Goal: Information Seeking & Learning: Learn about a topic

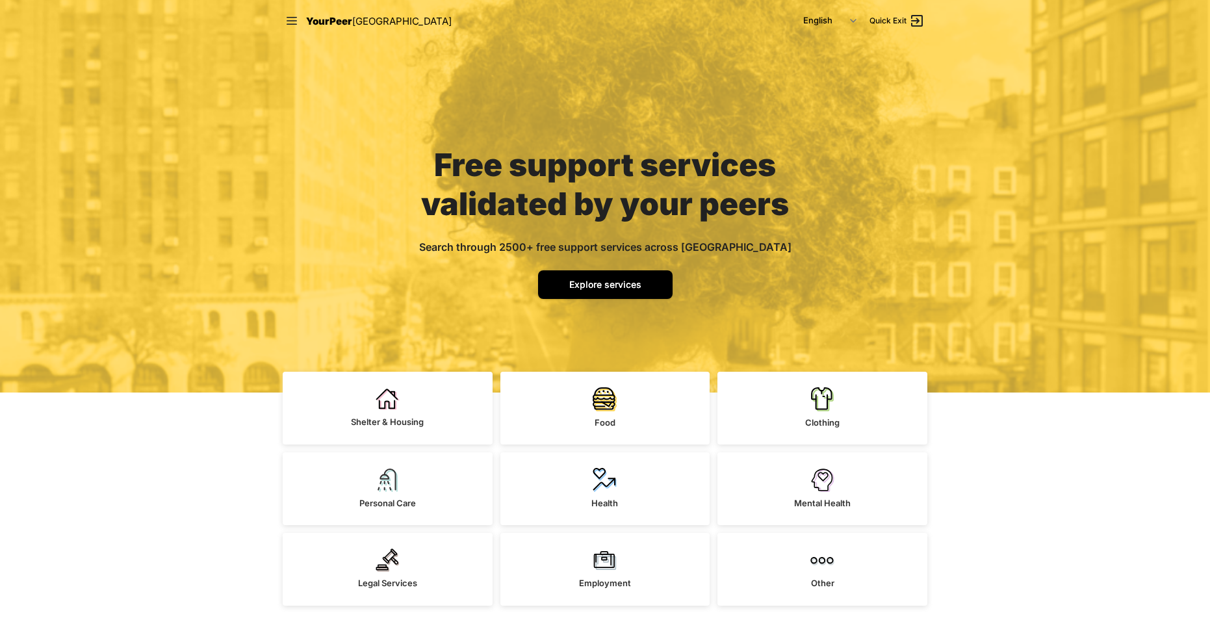
click at [598, 290] on link "Explore services" at bounding box center [605, 284] width 134 height 29
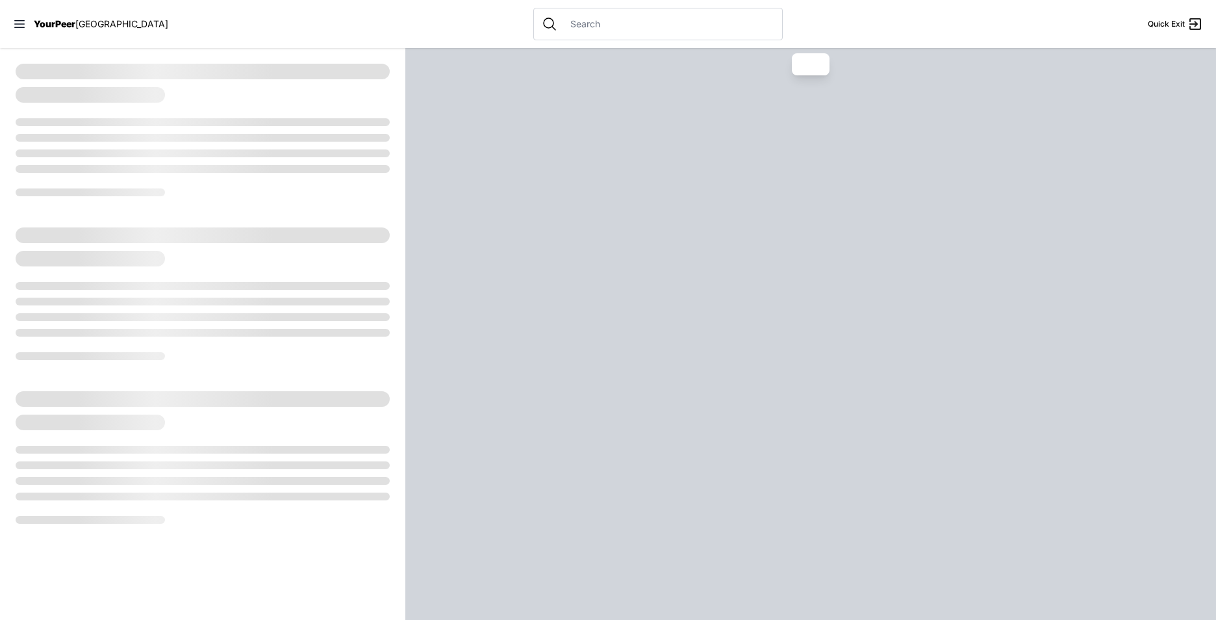
select select "recentlyUpdated"
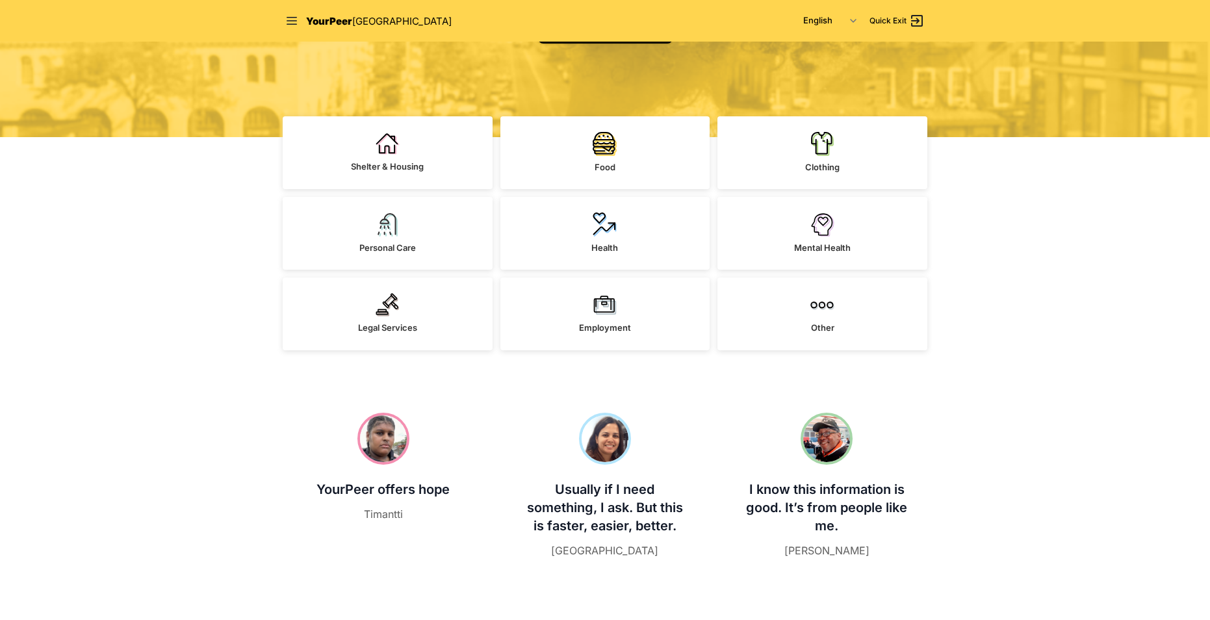
scroll to position [260, 0]
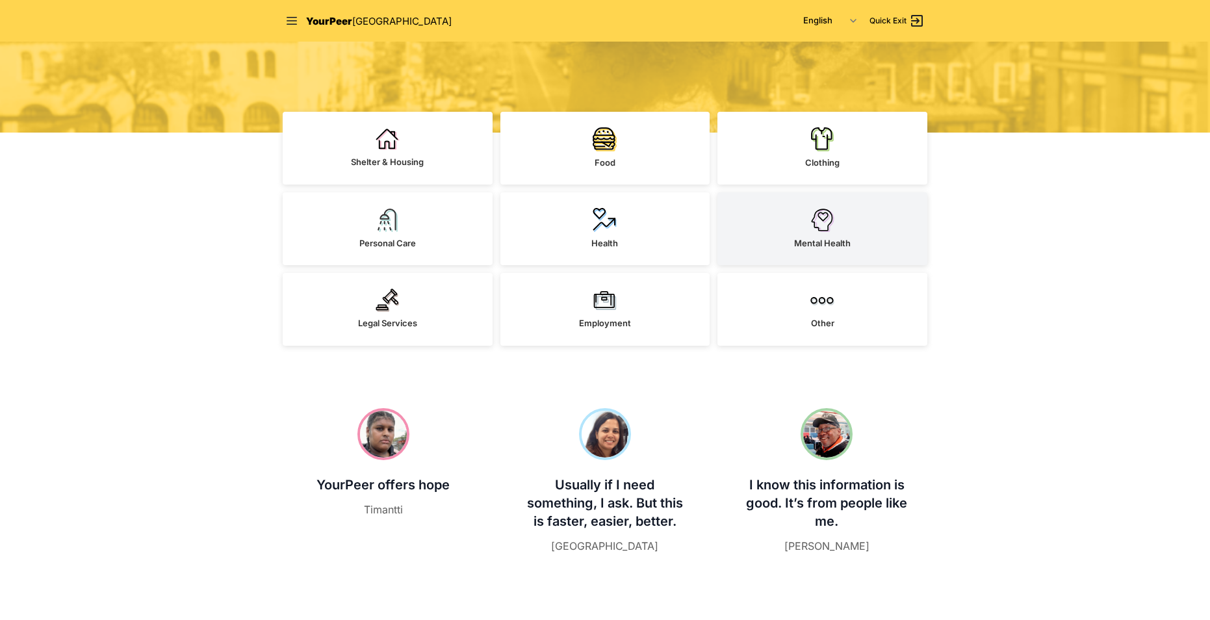
click at [789, 257] on link "Mental Health" at bounding box center [822, 228] width 210 height 73
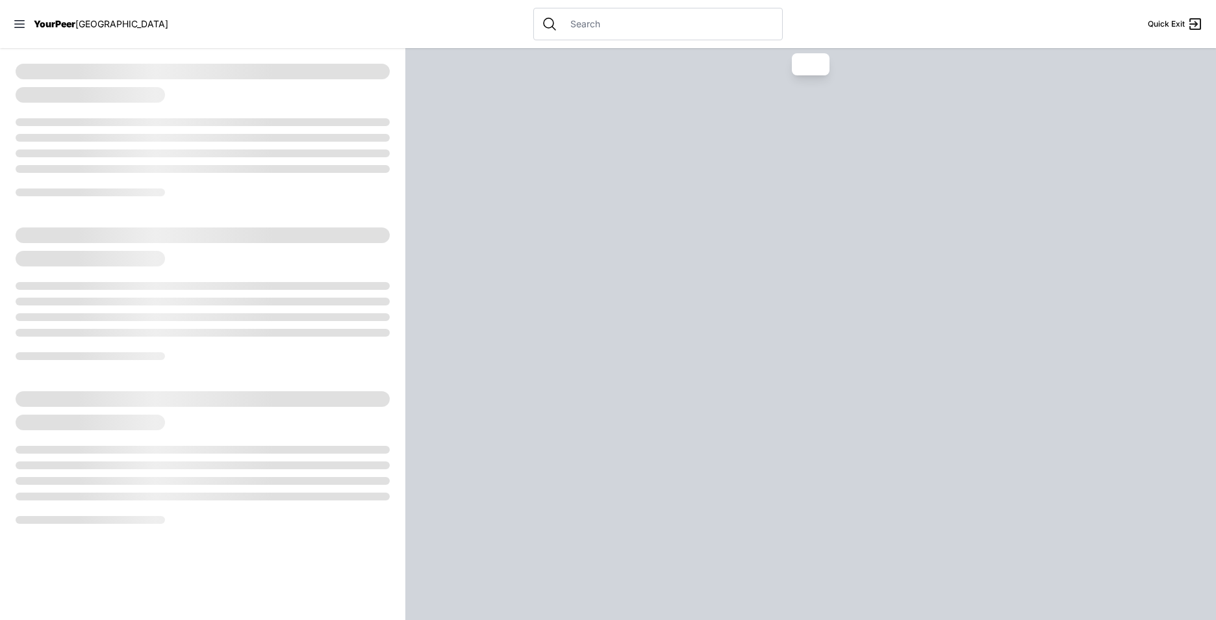
select select "recentlyUpdated"
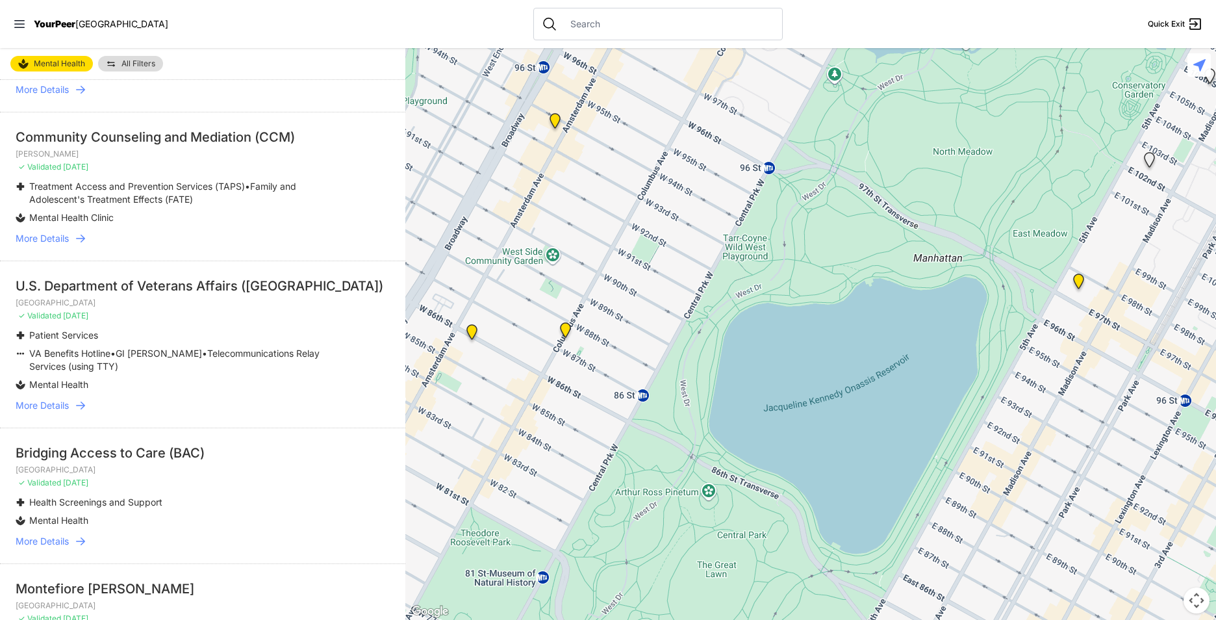
scroll to position [650, 0]
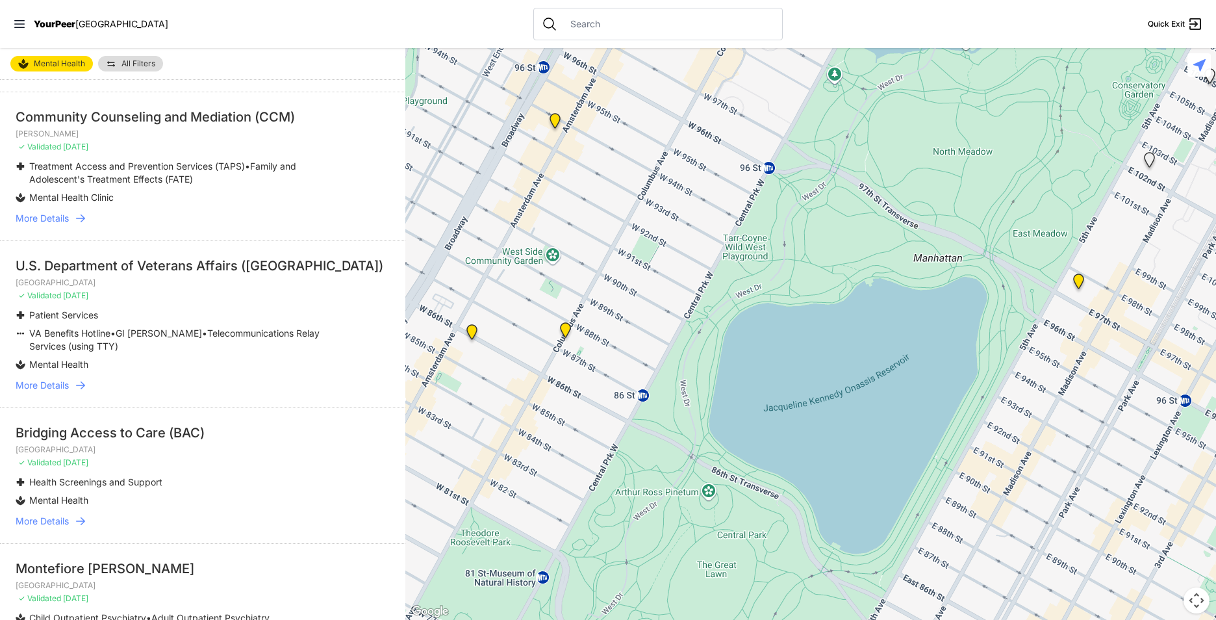
click at [157, 288] on p "[GEOGRAPHIC_DATA]" at bounding box center [203, 282] width 374 height 10
drag, startPoint x: 157, startPoint y: 284, endPoint x: 147, endPoint y: 288, distance: 10.2
click at [147, 288] on li "U.S. Department of Veterans Affairs ([GEOGRAPHIC_DATA]) [GEOGRAPHIC_DATA] ✓ Val…" at bounding box center [202, 323] width 405 height 167
click at [68, 392] on span "More Details" at bounding box center [42, 385] width 53 height 13
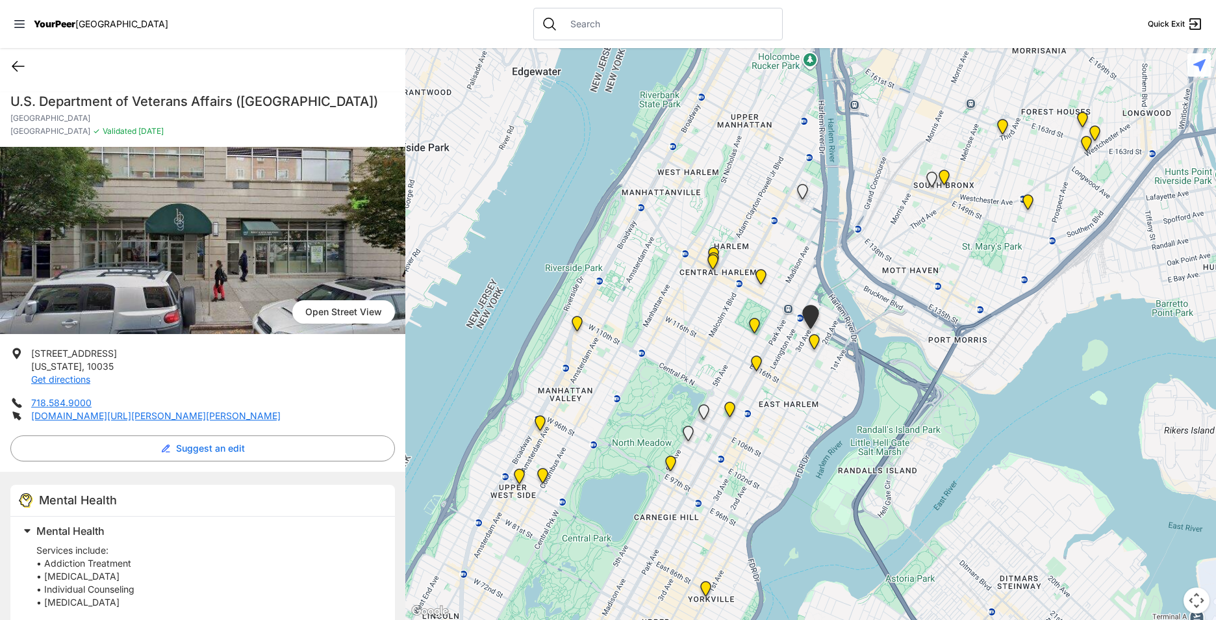
click at [15, 70] on icon at bounding box center [18, 66] width 16 height 16
select select "recentlyUpdated"
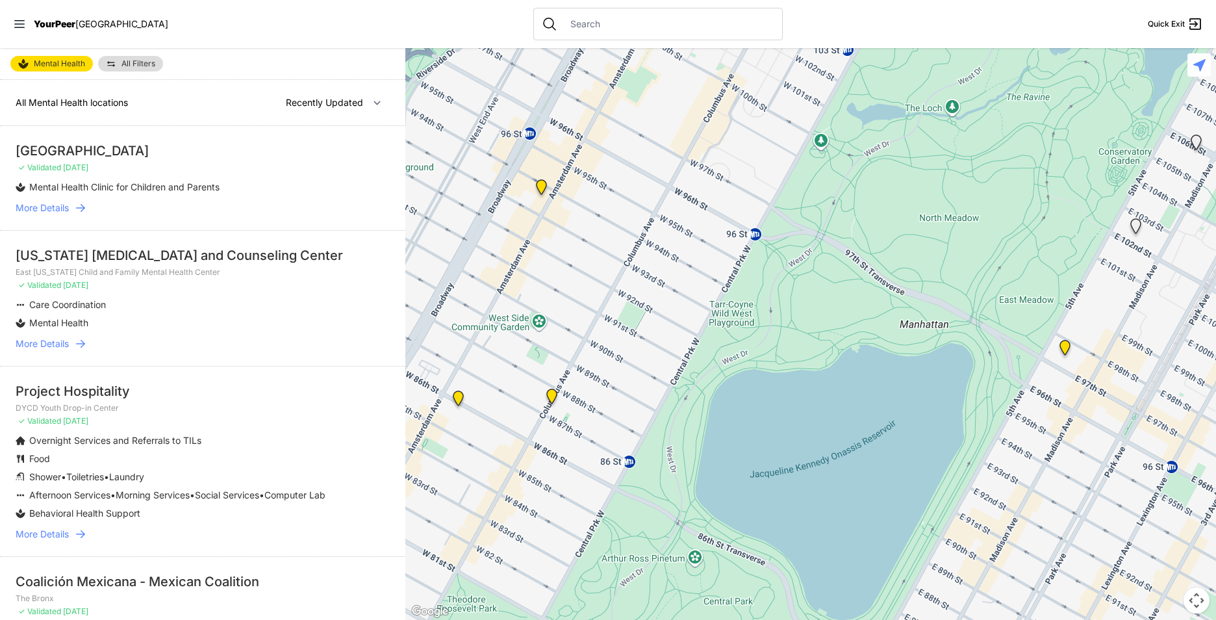
drag, startPoint x: 947, startPoint y: 334, endPoint x: 693, endPoint y: 281, distance: 260.2
click at [930, 402] on div at bounding box center [810, 334] width 811 height 572
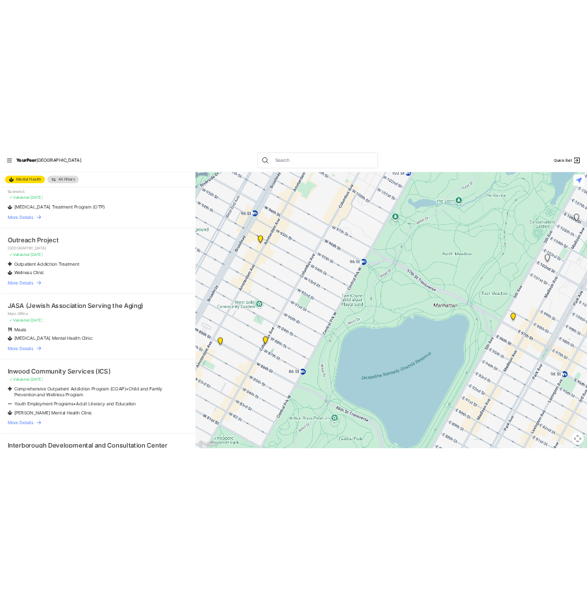
scroll to position [1689, 0]
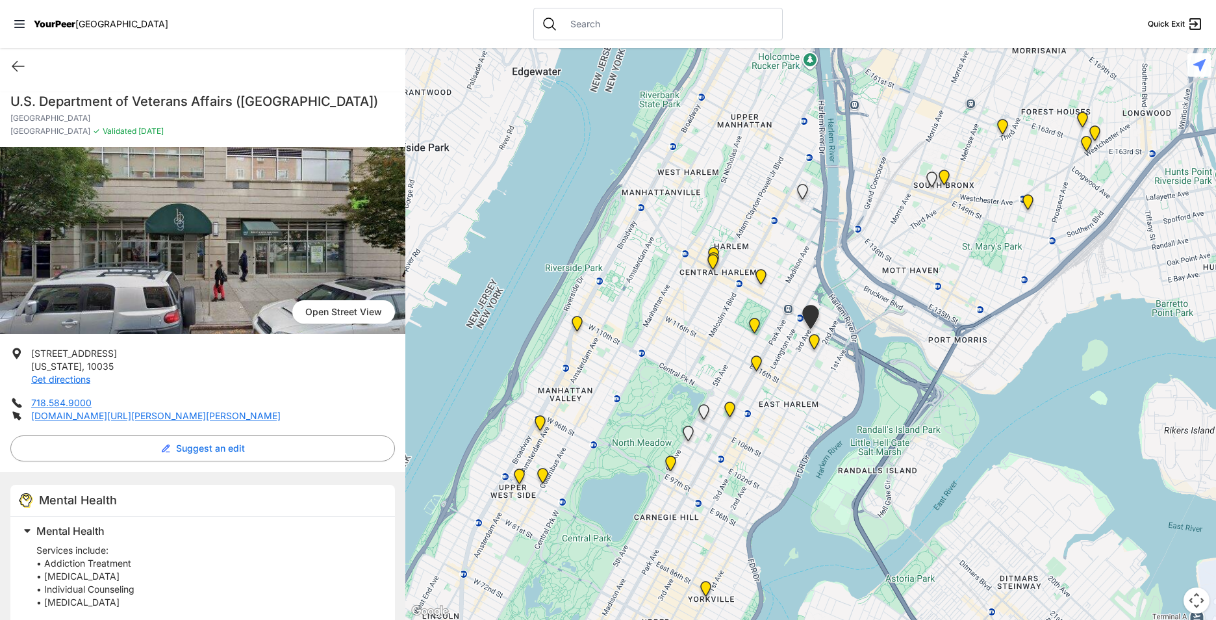
click at [714, 250] on img "Uptown/Harlem DYCD Youth Drop-in Center" at bounding box center [714, 257] width 16 height 21
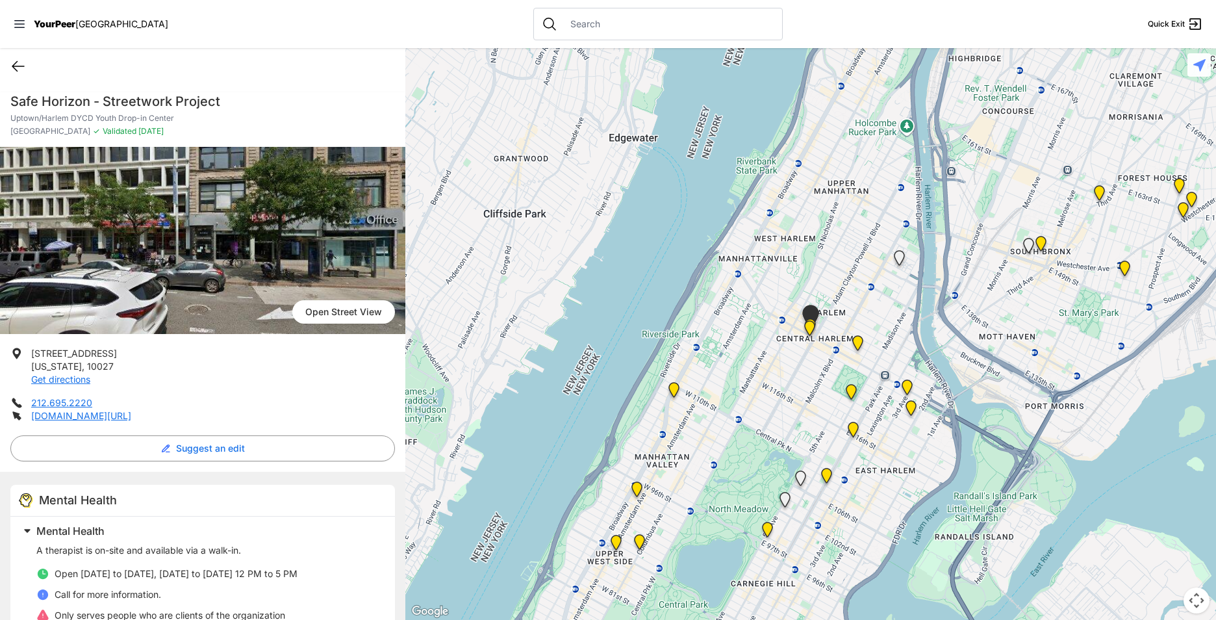
click at [18, 65] on icon at bounding box center [18, 66] width 16 height 16
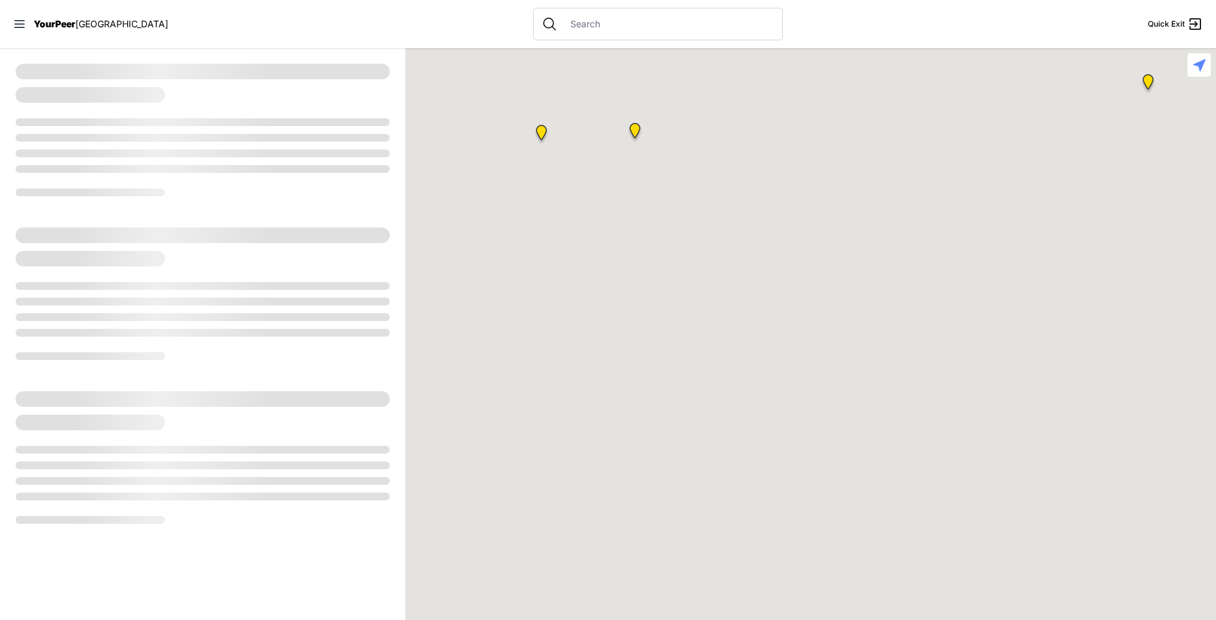
select select "recentlyUpdated"
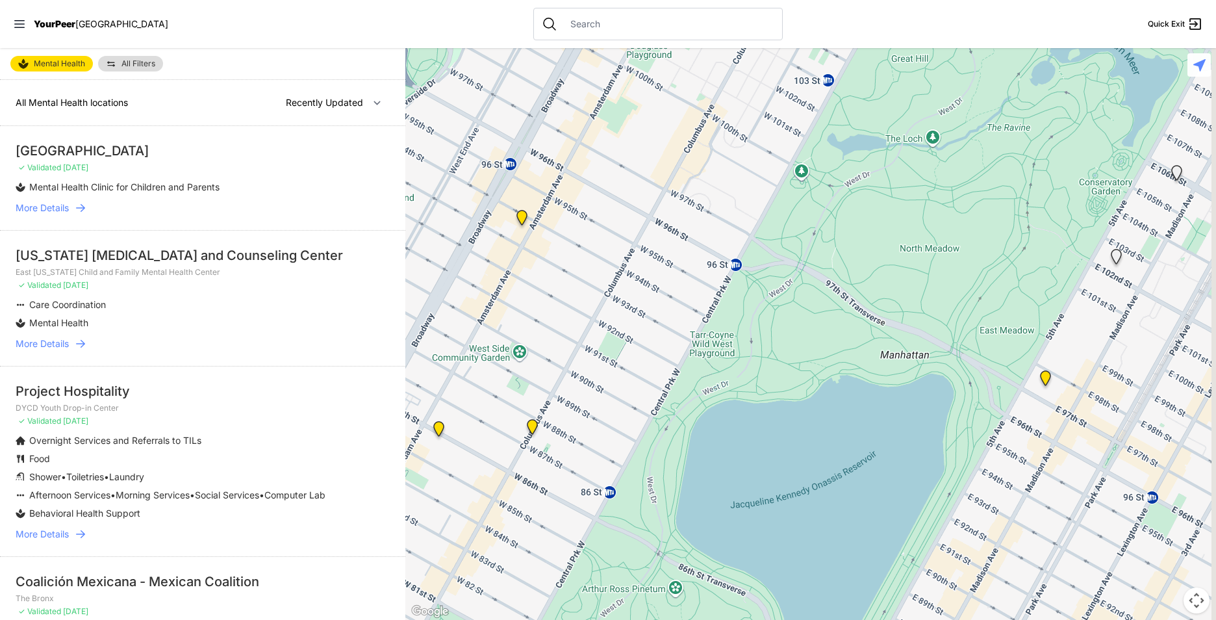
drag, startPoint x: 633, startPoint y: 264, endPoint x: 531, endPoint y: 556, distance: 308.8
click at [531, 559] on div at bounding box center [810, 334] width 811 height 572
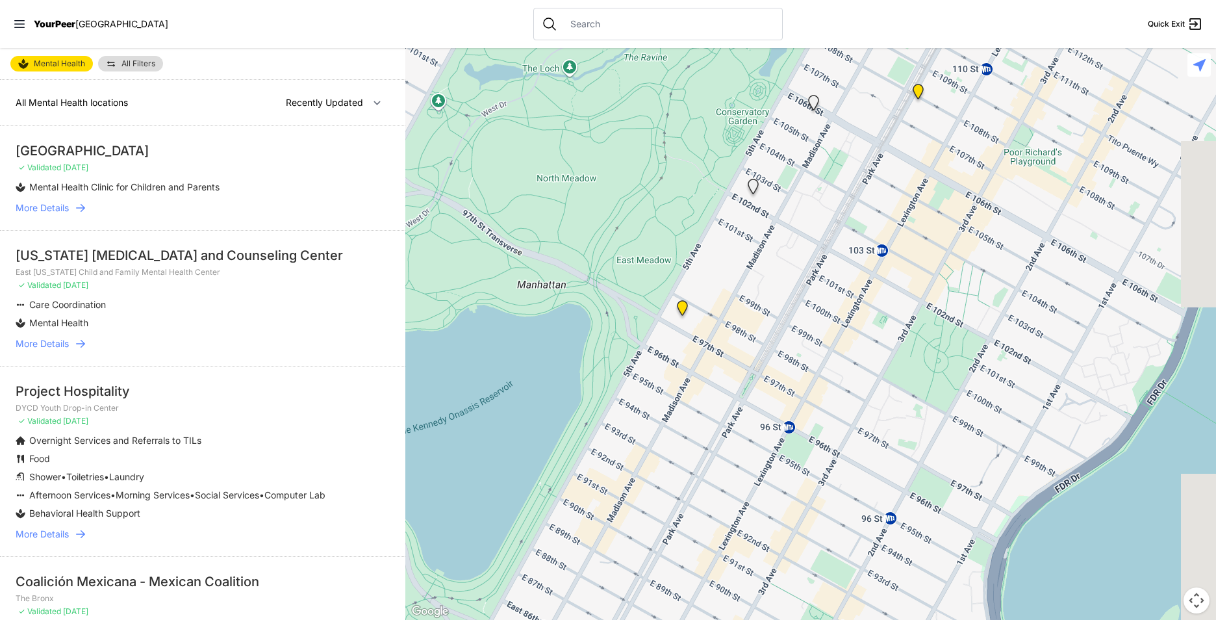
drag, startPoint x: 923, startPoint y: 310, endPoint x: 302, endPoint y: 147, distance: 642.1
click at [553, 242] on div at bounding box center [810, 334] width 811 height 572
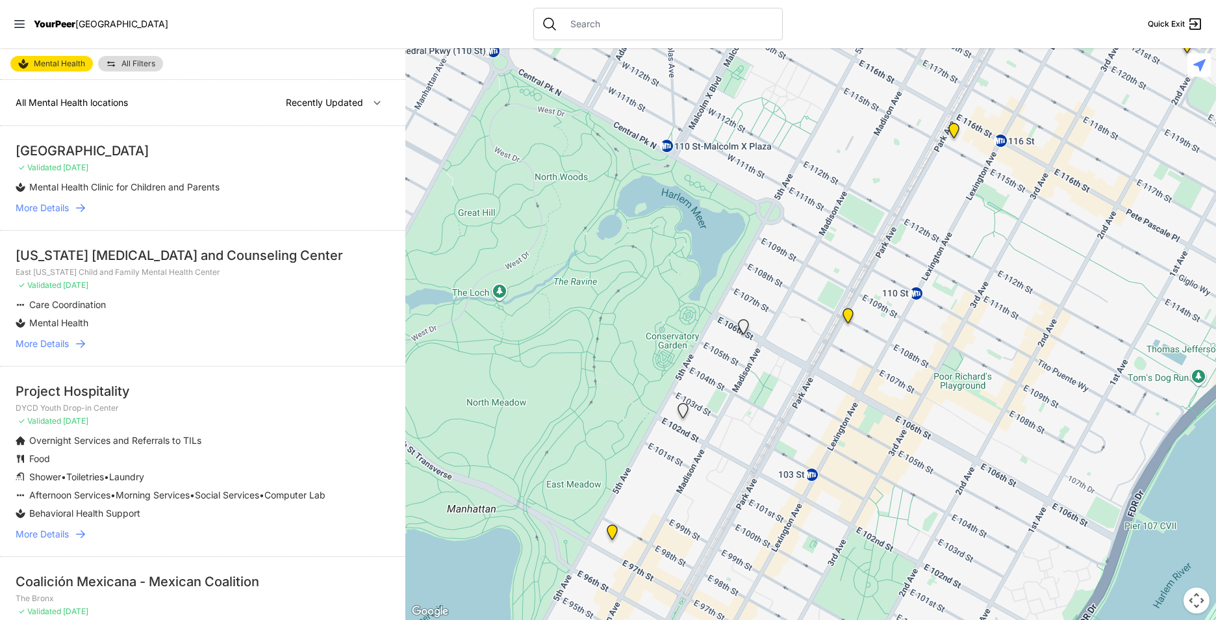
drag, startPoint x: 919, startPoint y: 292, endPoint x: 834, endPoint y: 514, distance: 237.9
click at [836, 521] on div at bounding box center [810, 334] width 811 height 572
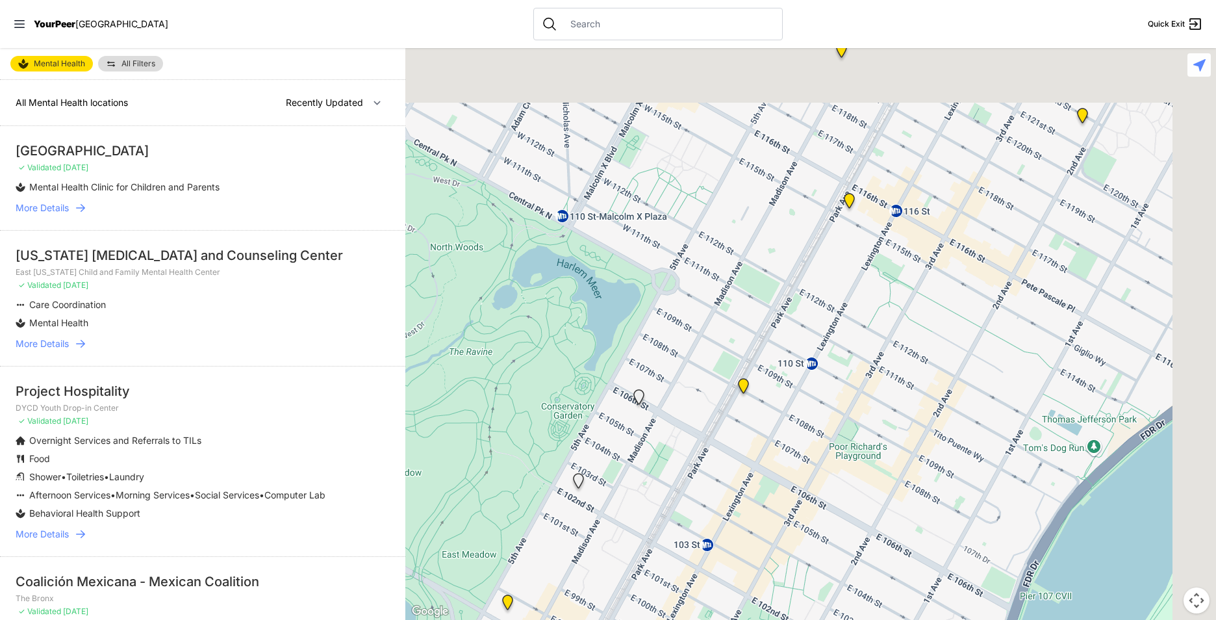
drag, startPoint x: 889, startPoint y: 453, endPoint x: 711, endPoint y: 605, distance: 234.1
click at [717, 602] on div at bounding box center [810, 334] width 811 height 572
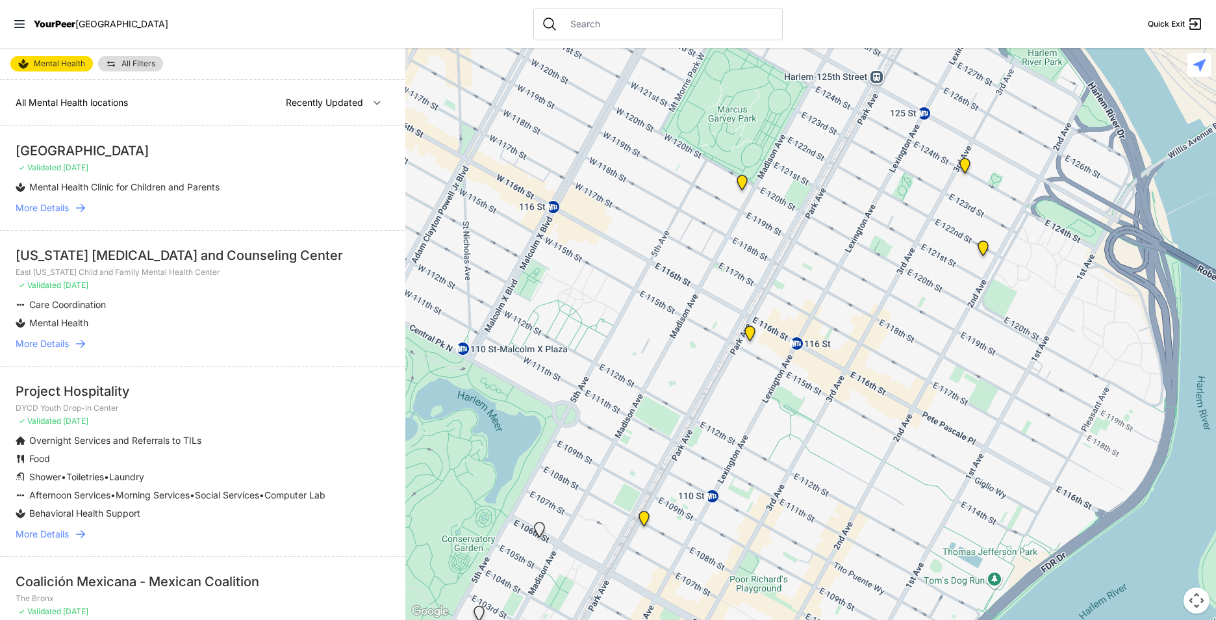
drag, startPoint x: 896, startPoint y: 419, endPoint x: 893, endPoint y: 456, distance: 37.2
click at [893, 456] on div at bounding box center [810, 334] width 811 height 572
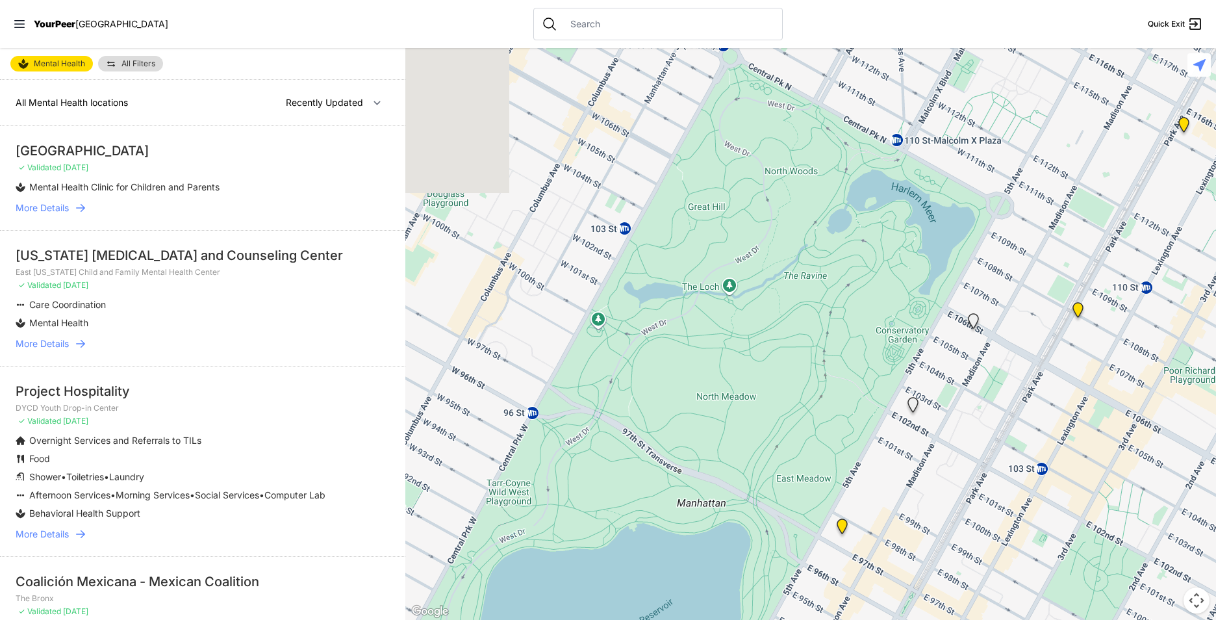
drag, startPoint x: 800, startPoint y: 494, endPoint x: 1322, endPoint y: 268, distance: 568.3
click at [1209, 268] on html "View map Close panel YourPeer [GEOGRAPHIC_DATA] Quick Exit Single Adult Familie…" at bounding box center [608, 310] width 1216 height 620
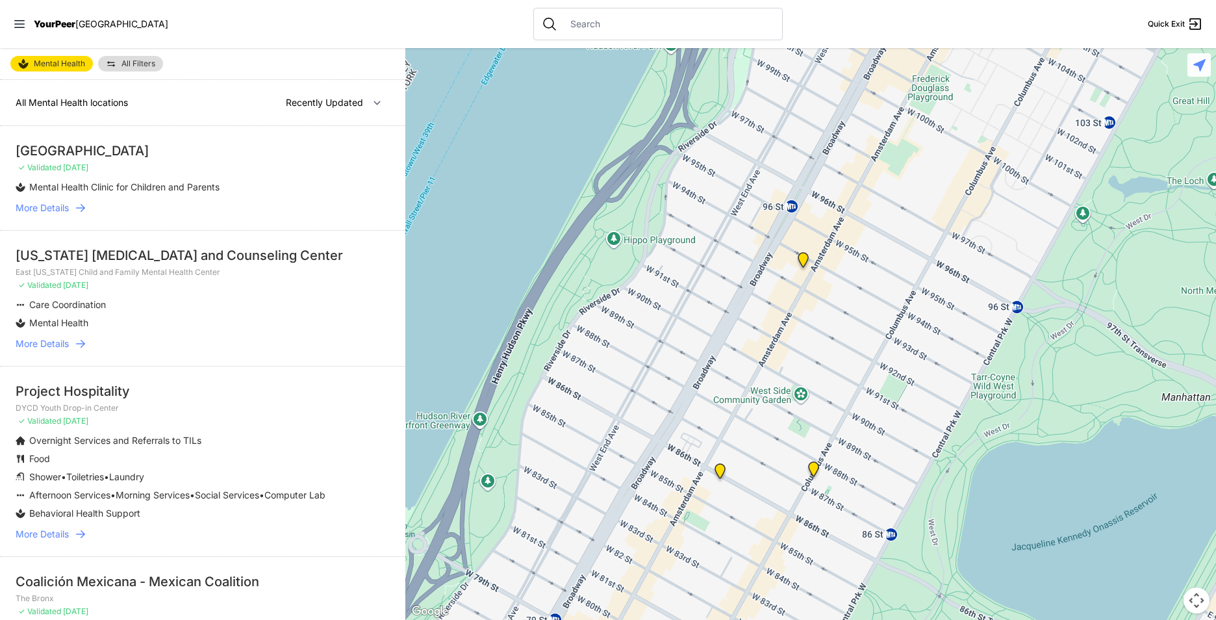
drag, startPoint x: 757, startPoint y: 413, endPoint x: 844, endPoint y: 92, distance: 332.5
click at [867, 121] on div at bounding box center [810, 334] width 811 height 572
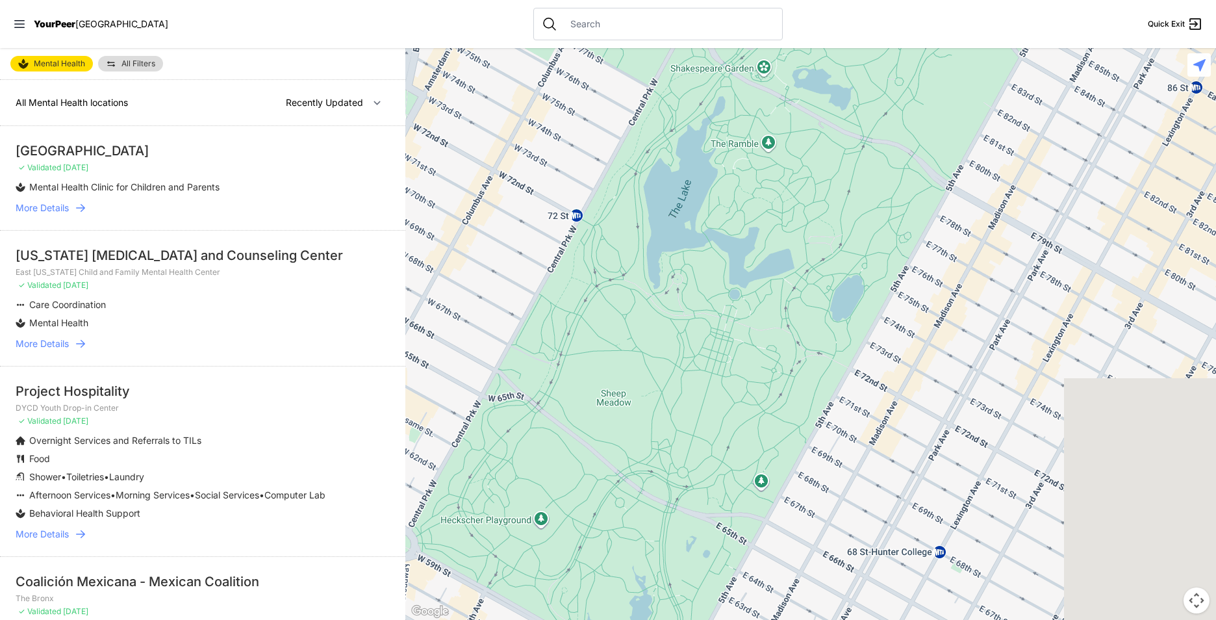
drag, startPoint x: 1022, startPoint y: 235, endPoint x: 683, endPoint y: 289, distance: 342.8
click at [689, 286] on div at bounding box center [810, 334] width 811 height 572
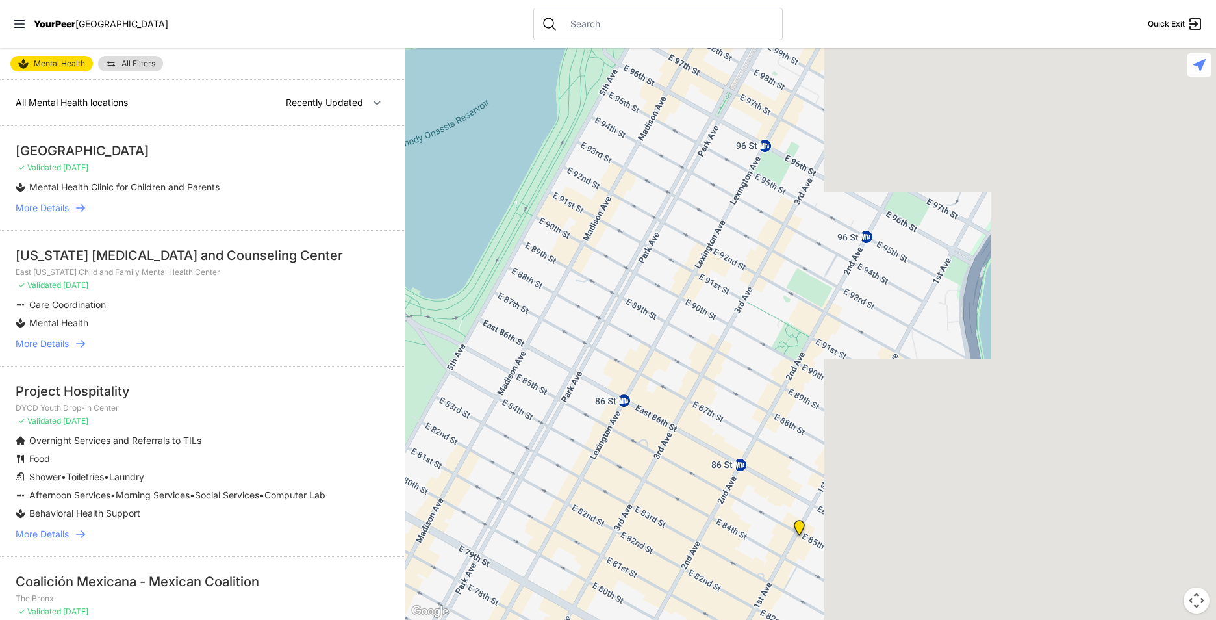
drag, startPoint x: 1161, startPoint y: 227, endPoint x: 738, endPoint y: 399, distance: 456.6
click at [751, 396] on div at bounding box center [810, 334] width 811 height 572
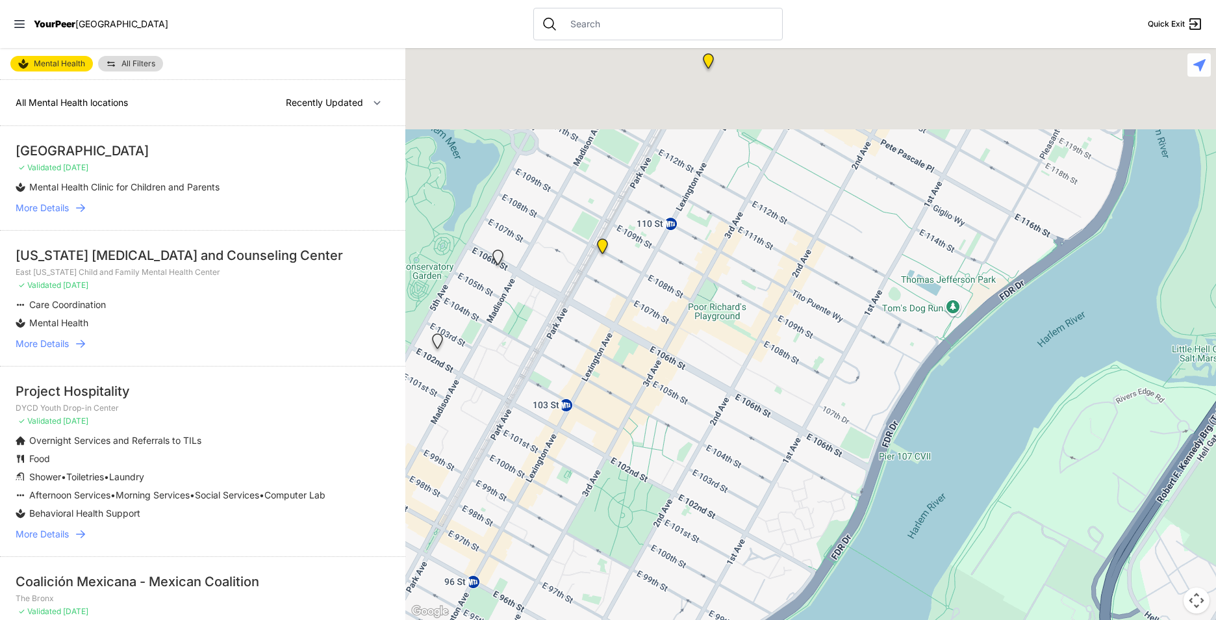
drag, startPoint x: 789, startPoint y: 295, endPoint x: 942, endPoint y: 653, distance: 389.1
click at [942, 619] on html "View map Close panel YourPeer [GEOGRAPHIC_DATA] Quick Exit Single Adult Familie…" at bounding box center [608, 310] width 1216 height 620
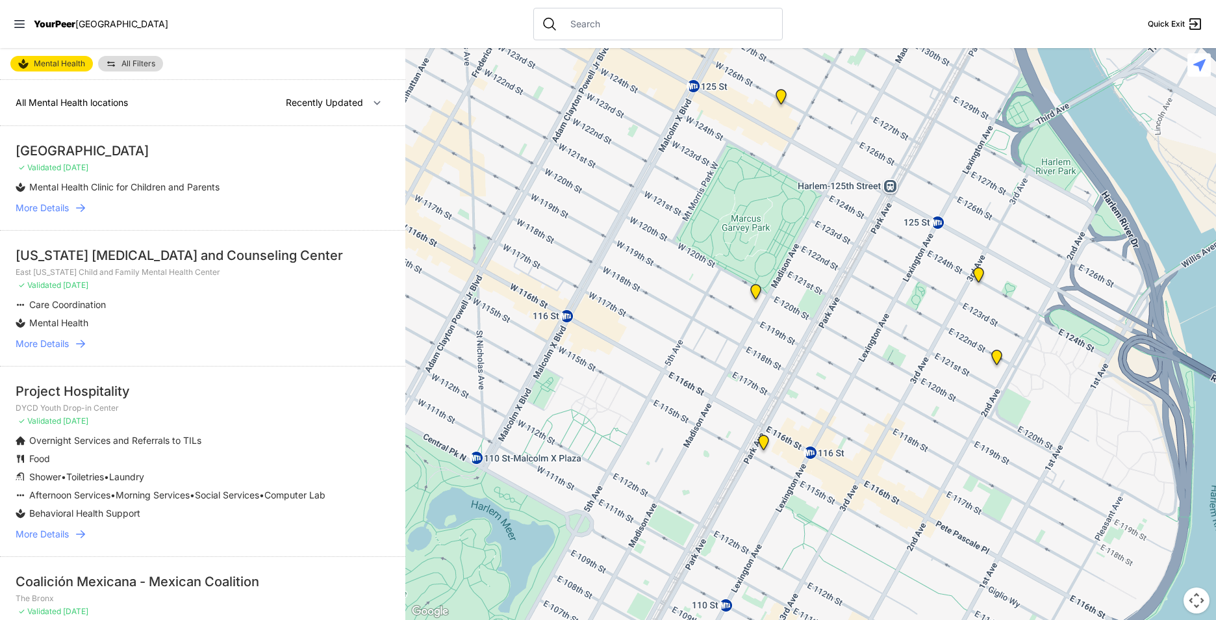
drag, startPoint x: 972, startPoint y: 341, endPoint x: 905, endPoint y: 653, distance: 318.9
click at [905, 619] on html "View map Close panel YourPeer [GEOGRAPHIC_DATA] Quick Exit Single Adult Familie…" at bounding box center [608, 310] width 1216 height 620
click at [58, 57] on link "Mental Health" at bounding box center [51, 64] width 83 height 16
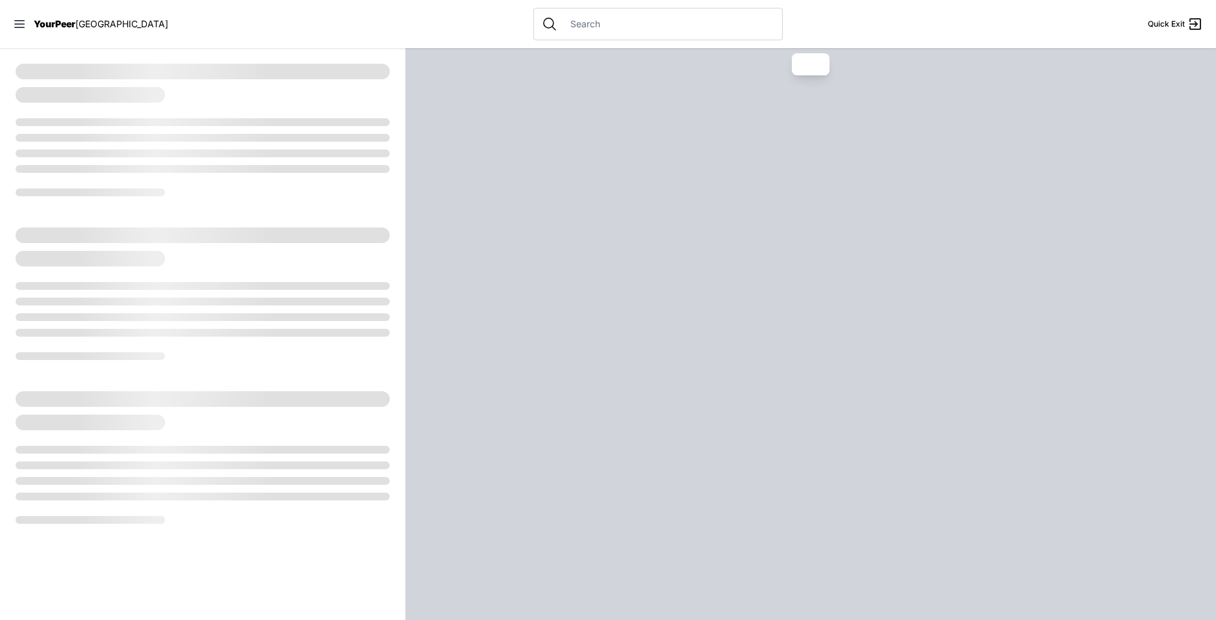
select select "recentlyUpdated"
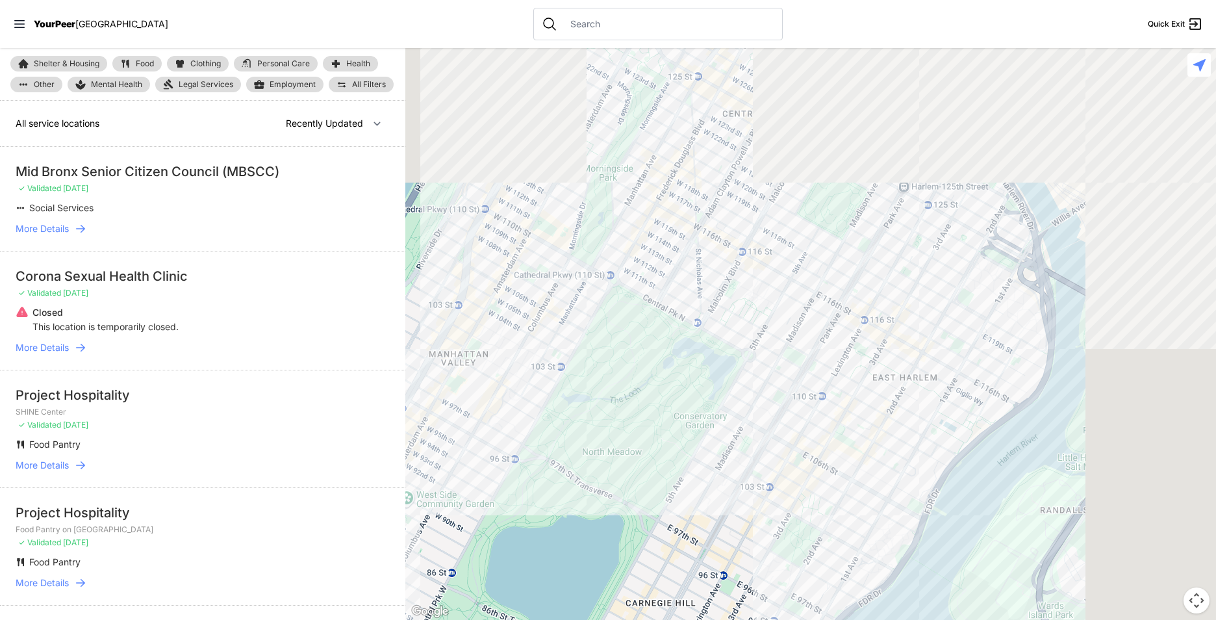
drag, startPoint x: 1052, startPoint y: 342, endPoint x: 740, endPoint y: 652, distance: 439.6
click at [740, 619] on html "View map Close panel YourPeer [GEOGRAPHIC_DATA] Quick Exit Single Adult Familie…" at bounding box center [608, 310] width 1216 height 620
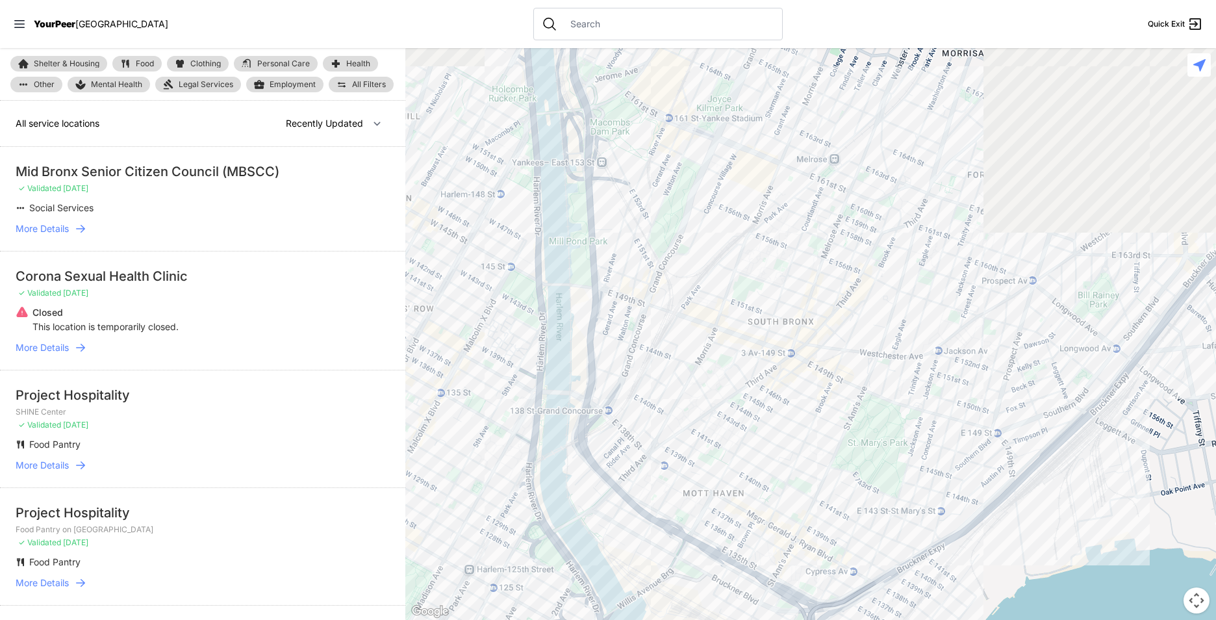
drag, startPoint x: 865, startPoint y: 272, endPoint x: 437, endPoint y: 653, distance: 573.8
click at [437, 619] on html "View map Close panel YourPeer [GEOGRAPHIC_DATA] Quick Exit Single Adult Familie…" at bounding box center [608, 310] width 1216 height 620
click at [1203, 600] on button "Map camera controls" at bounding box center [1197, 600] width 26 height 26
click at [1170, 537] on button "Zoom in" at bounding box center [1164, 535] width 26 height 26
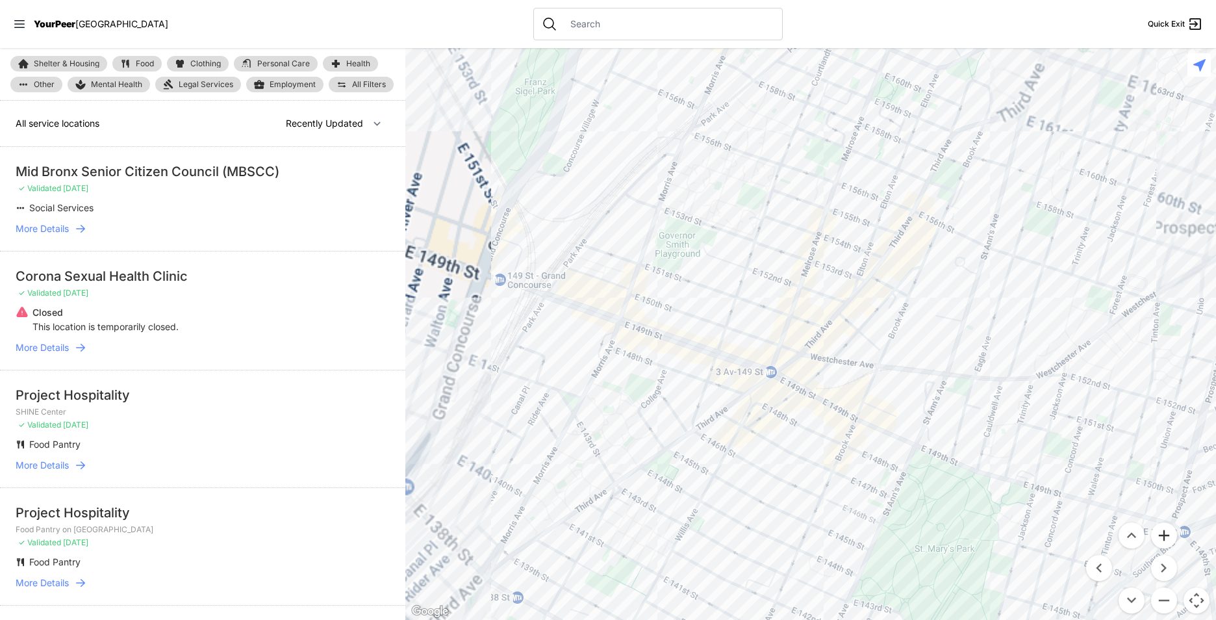
click at [1170, 537] on button "Zoom in" at bounding box center [1164, 535] width 26 height 26
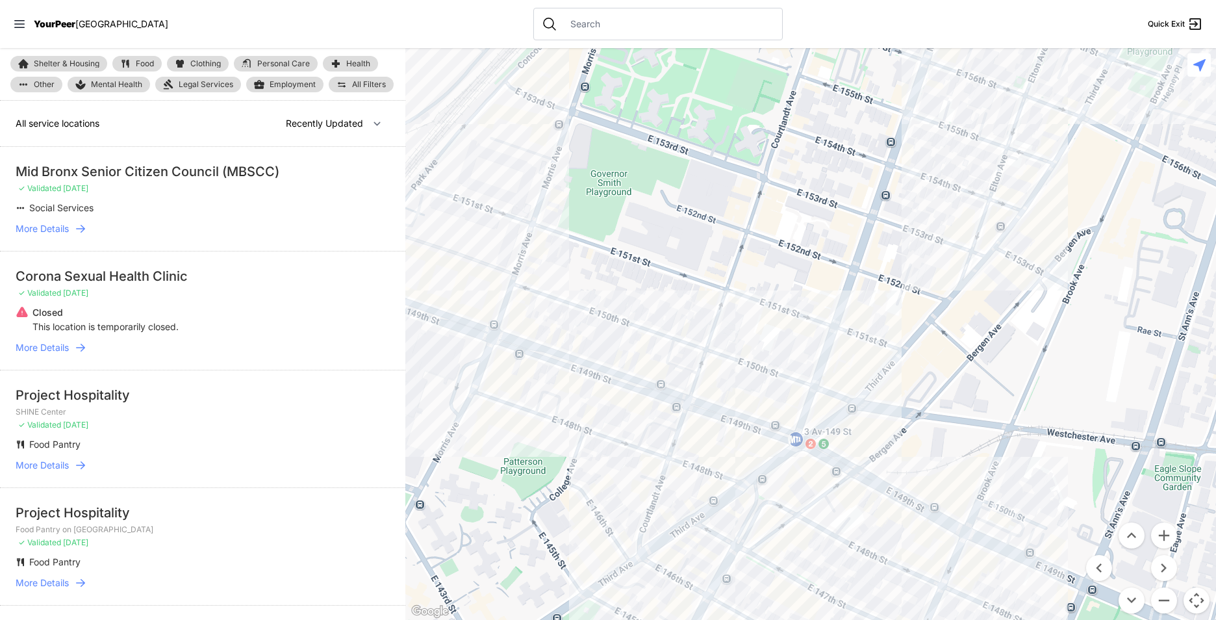
drag, startPoint x: 706, startPoint y: 441, endPoint x: 775, endPoint y: 417, distance: 73.6
click at [775, 417] on div at bounding box center [810, 334] width 811 height 572
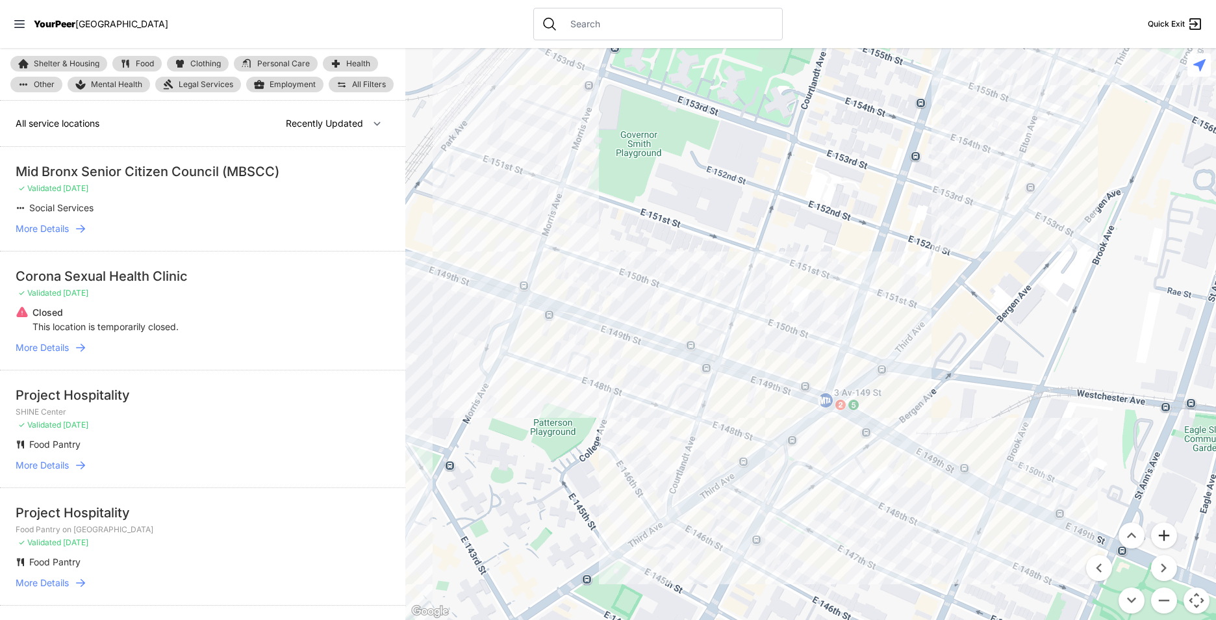
click at [1159, 533] on button "Zoom in" at bounding box center [1164, 535] width 26 height 26
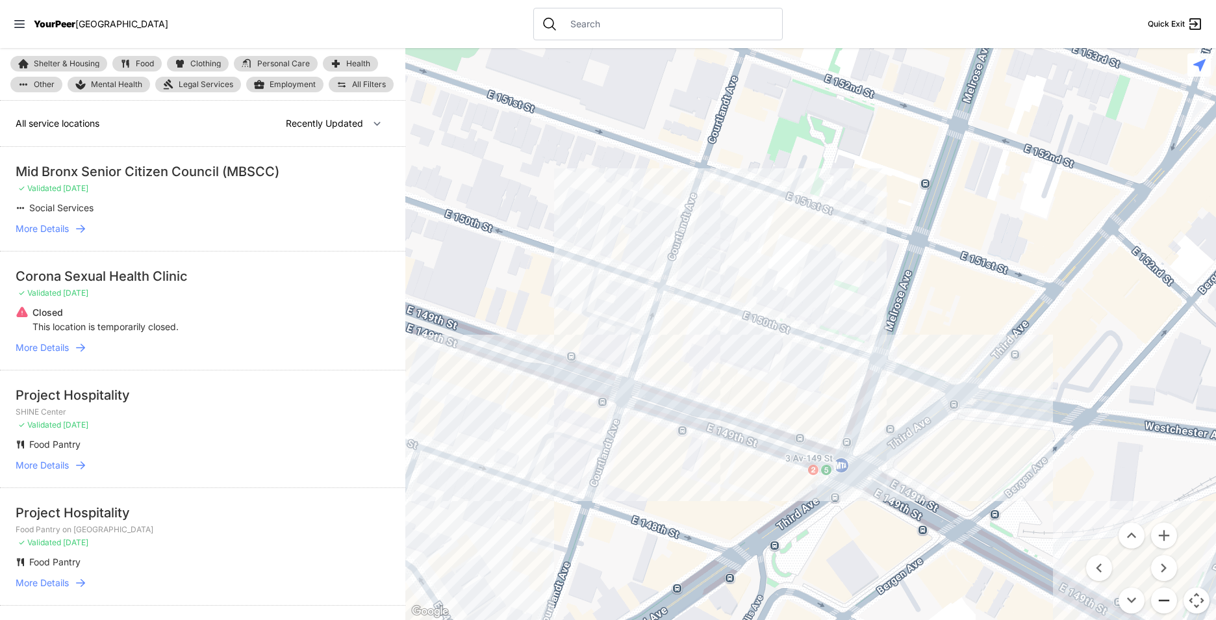
click at [1165, 594] on button "Zoom out" at bounding box center [1164, 600] width 26 height 26
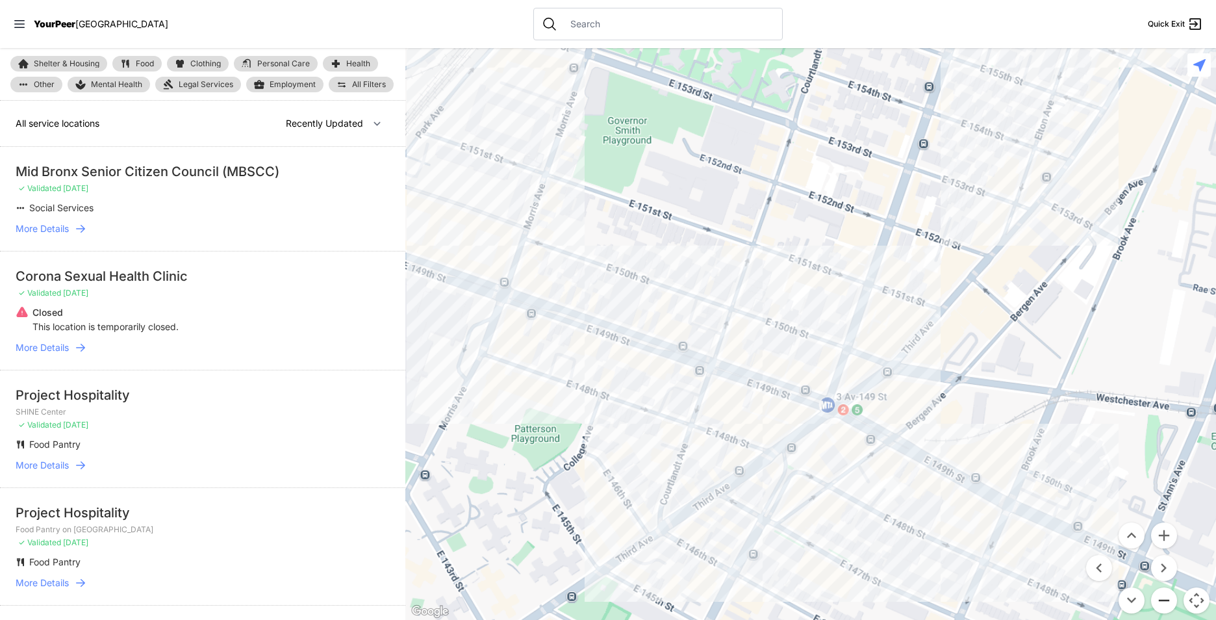
click at [1165, 594] on button "Zoom out" at bounding box center [1164, 600] width 26 height 26
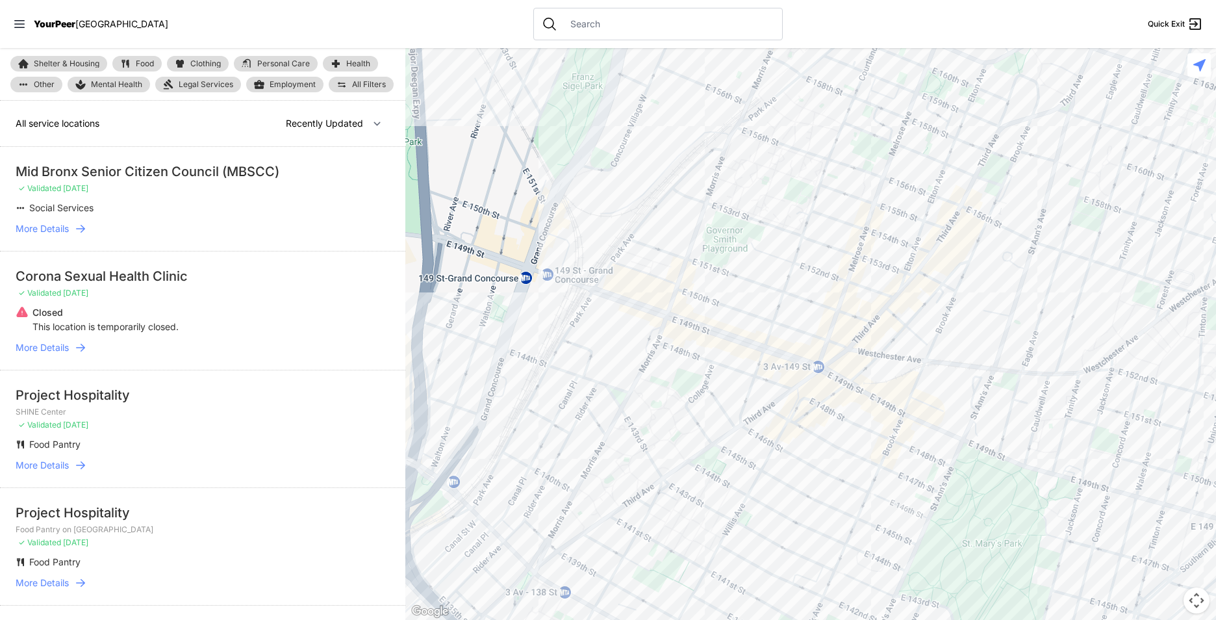
click at [64, 229] on span "More Details" at bounding box center [42, 228] width 53 height 13
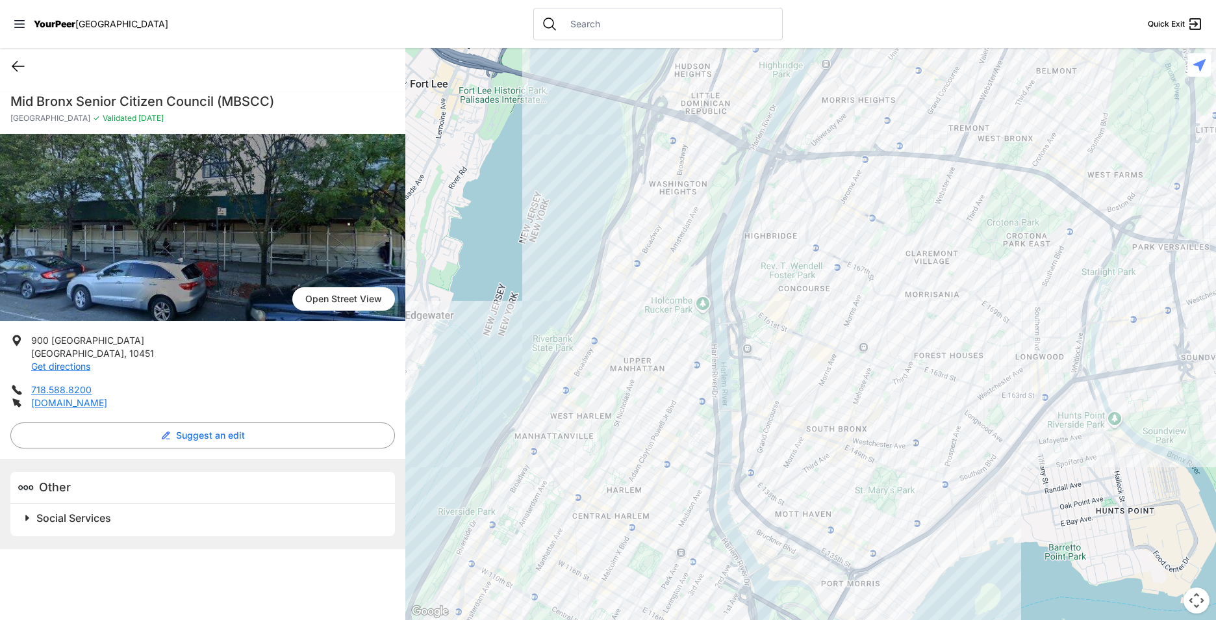
click at [17, 68] on icon at bounding box center [18, 66] width 16 height 16
select select "recentlyUpdated"
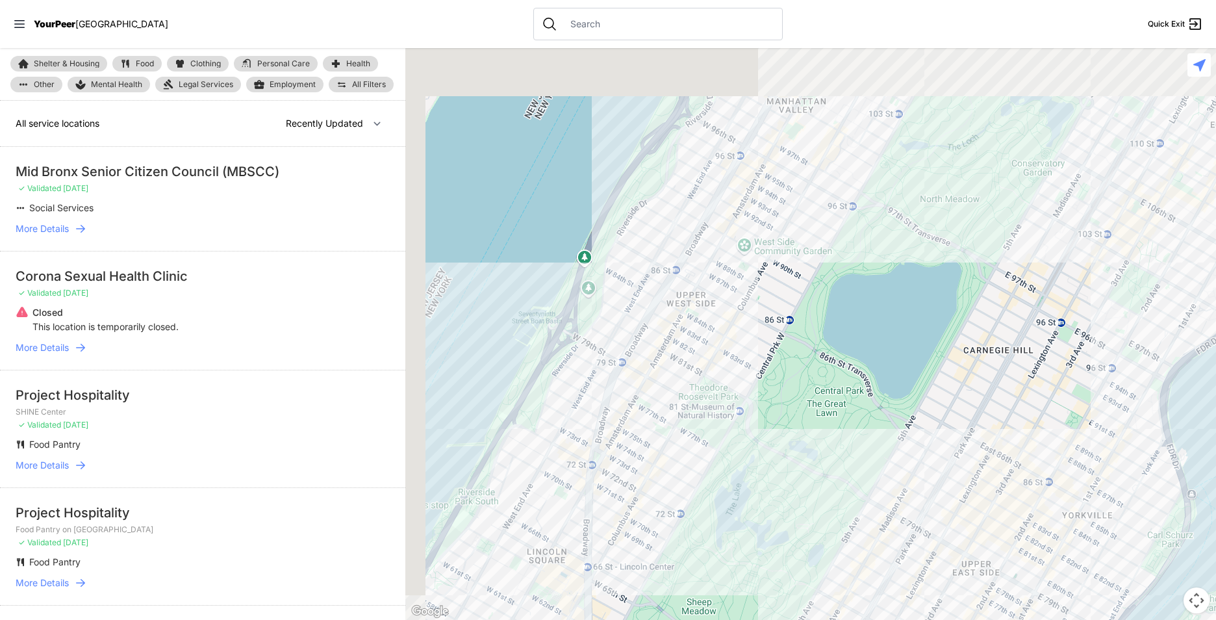
drag, startPoint x: 765, startPoint y: 369, endPoint x: 793, endPoint y: 448, distance: 83.8
click at [793, 448] on div at bounding box center [810, 334] width 811 height 572
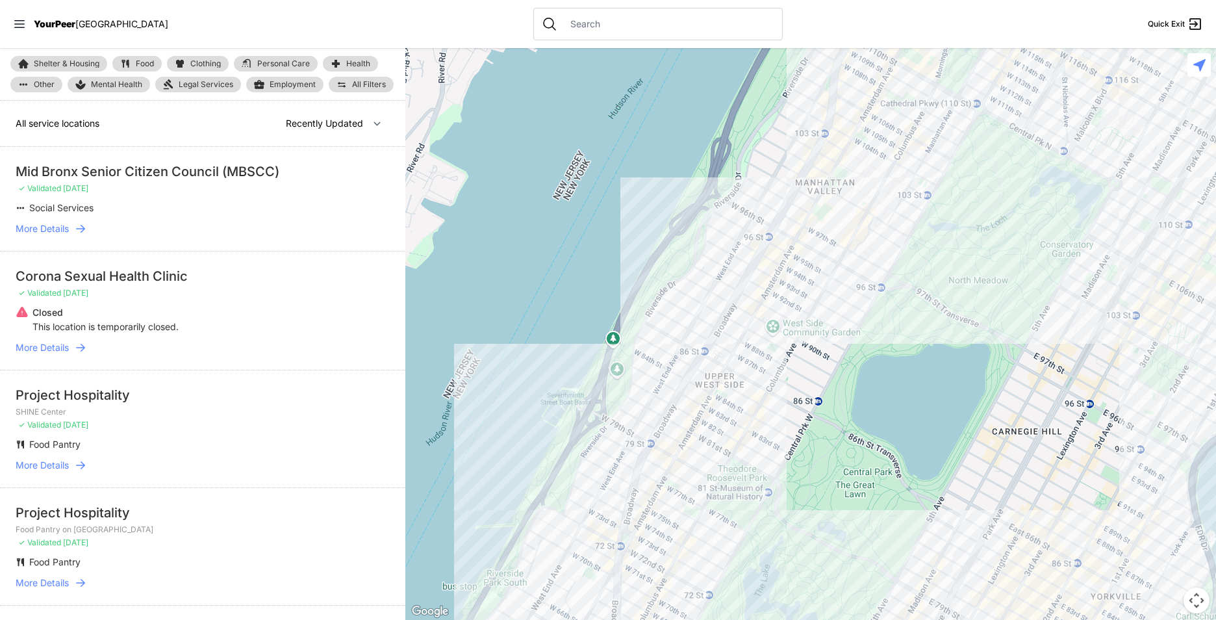
click at [761, 248] on div at bounding box center [810, 334] width 811 height 572
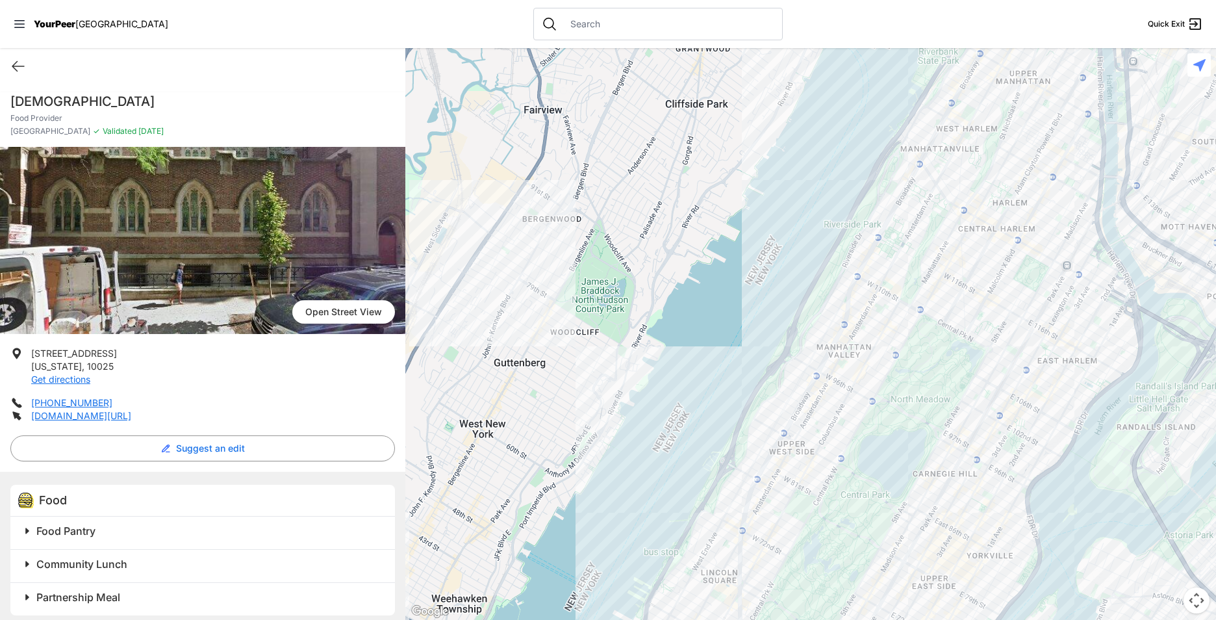
drag, startPoint x: 738, startPoint y: 344, endPoint x: 739, endPoint y: 402, distance: 58.5
click at [739, 402] on div at bounding box center [810, 334] width 811 height 572
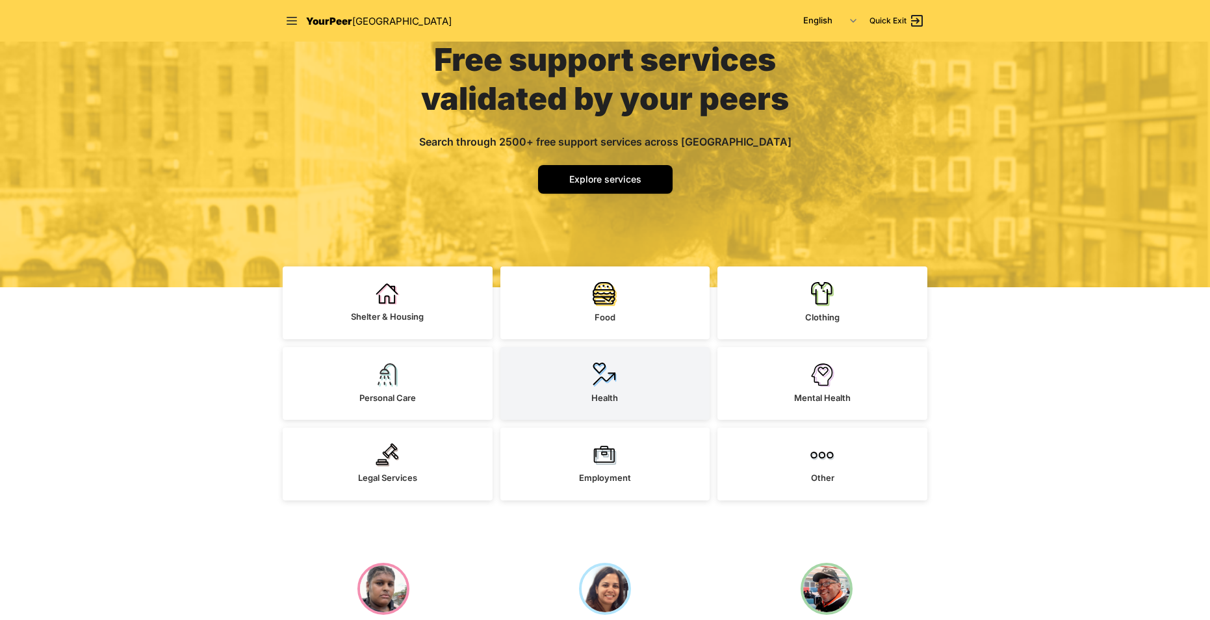
scroll to position [130, 0]
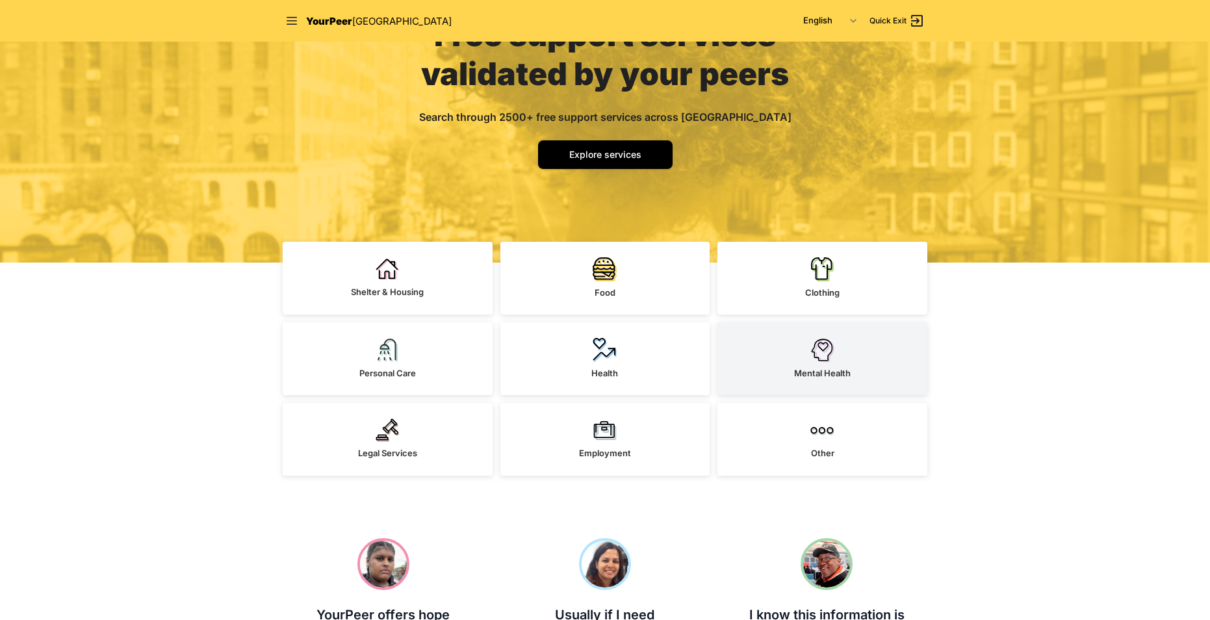
click at [813, 344] on img at bounding box center [822, 350] width 24 height 24
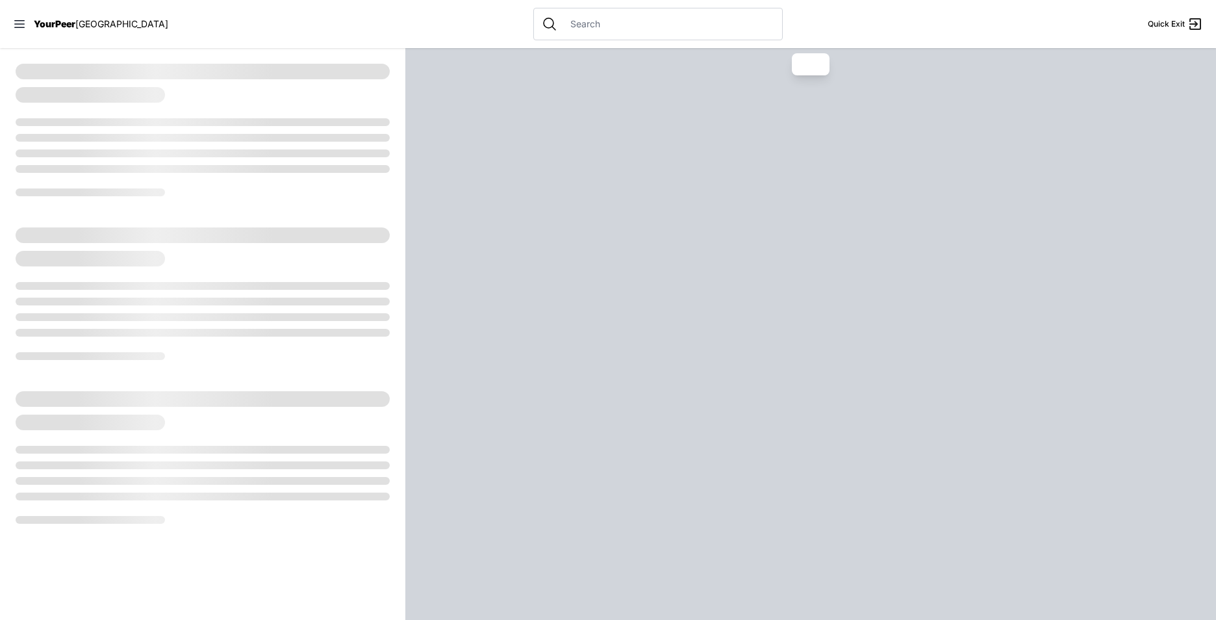
select select "recentlyUpdated"
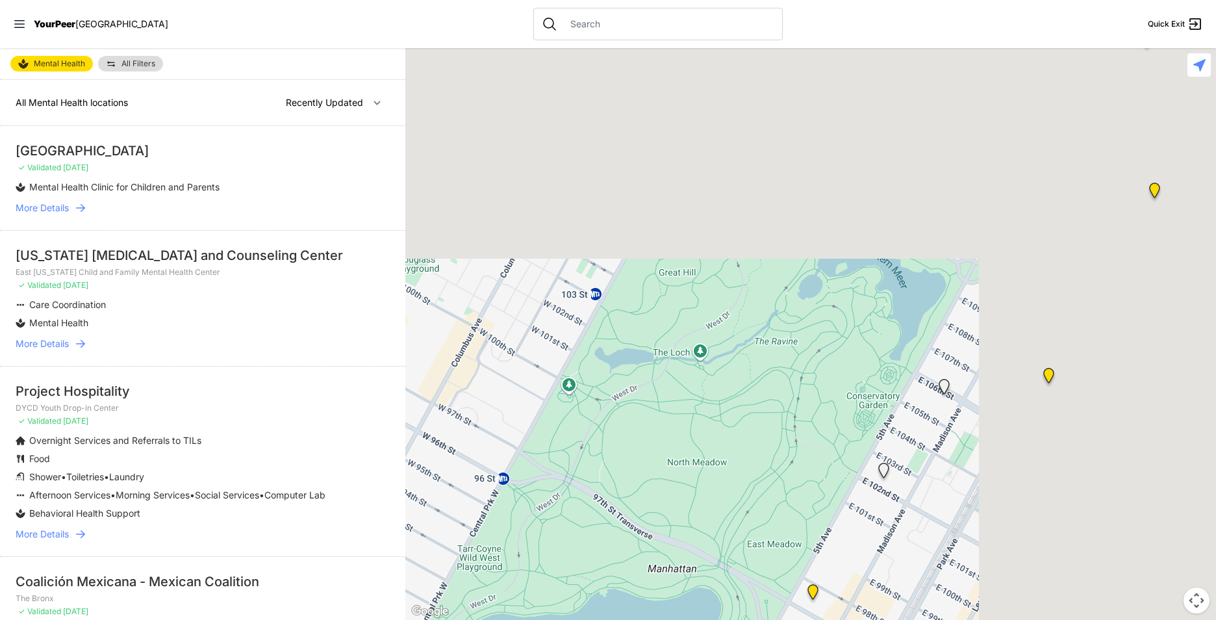
drag, startPoint x: 978, startPoint y: 344, endPoint x: 647, endPoint y: 653, distance: 452.7
click at [647, 619] on html "View map Close panel YourPeer [GEOGRAPHIC_DATA] Quick Exit Single Adult Familie…" at bounding box center [608, 310] width 1216 height 620
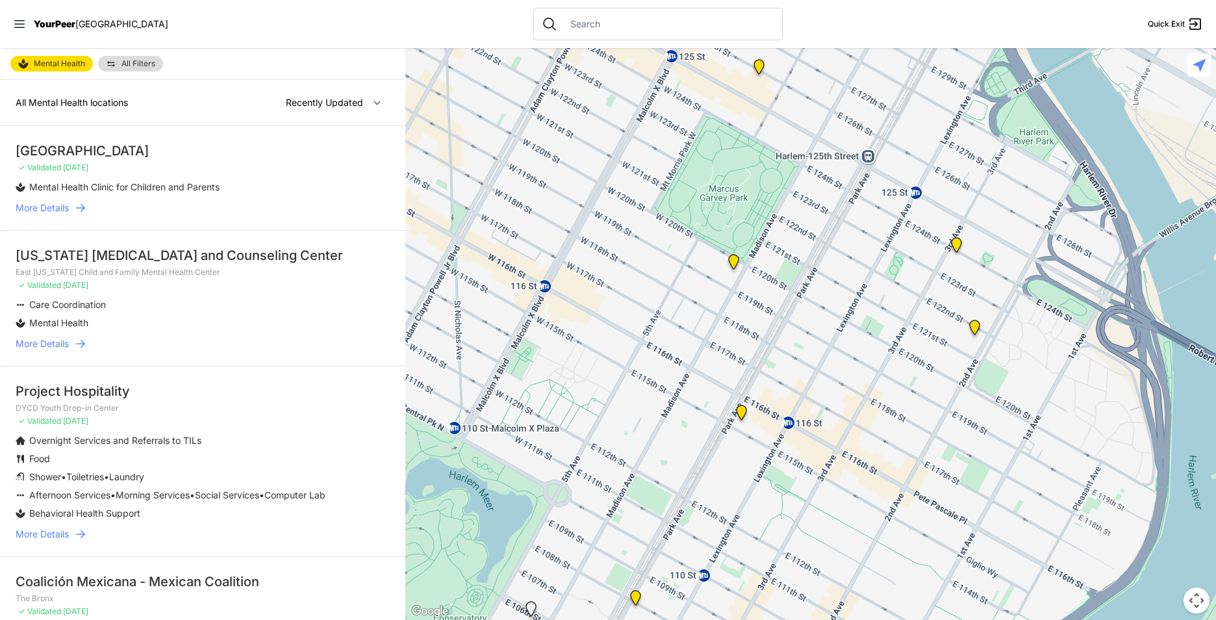
drag, startPoint x: 850, startPoint y: 419, endPoint x: 702, endPoint y: 560, distance: 204.5
click at [707, 566] on div at bounding box center [810, 334] width 811 height 572
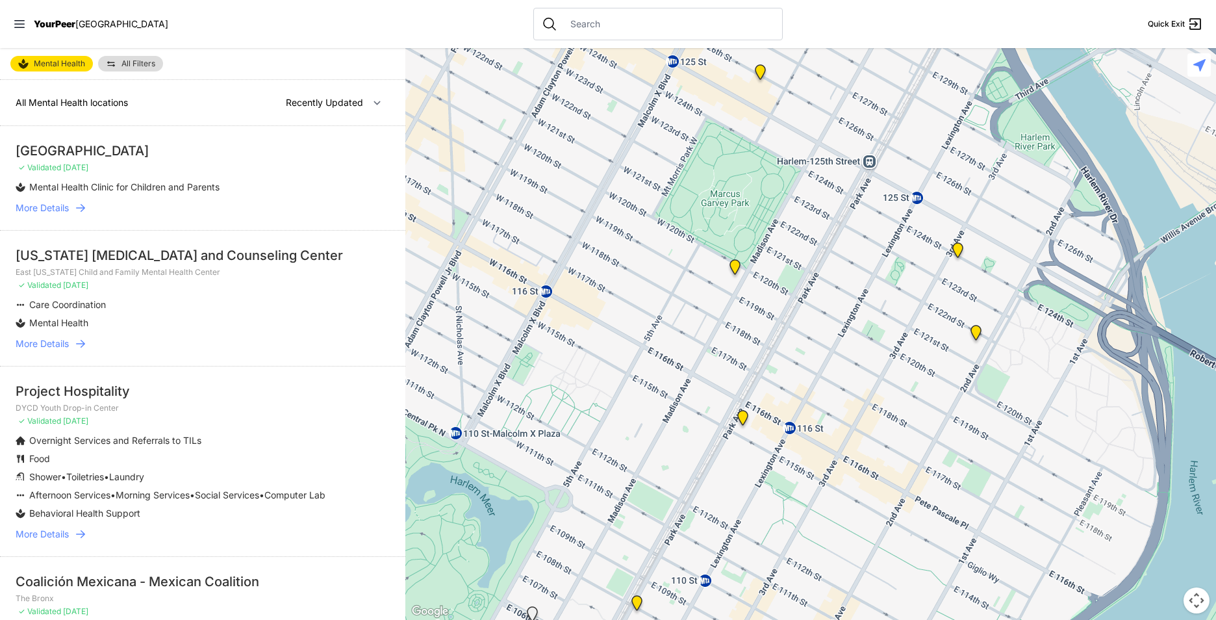
click at [761, 73] on img "WeWork Coworking Space" at bounding box center [760, 74] width 16 height 21
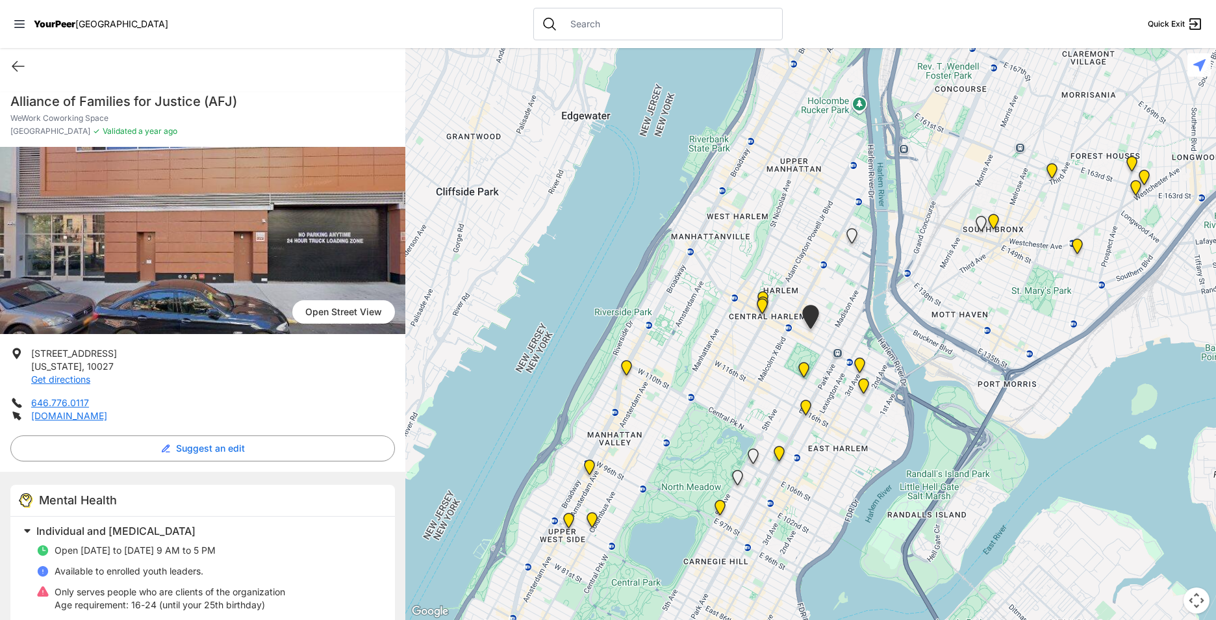
click at [864, 388] on img at bounding box center [864, 388] width 16 height 21
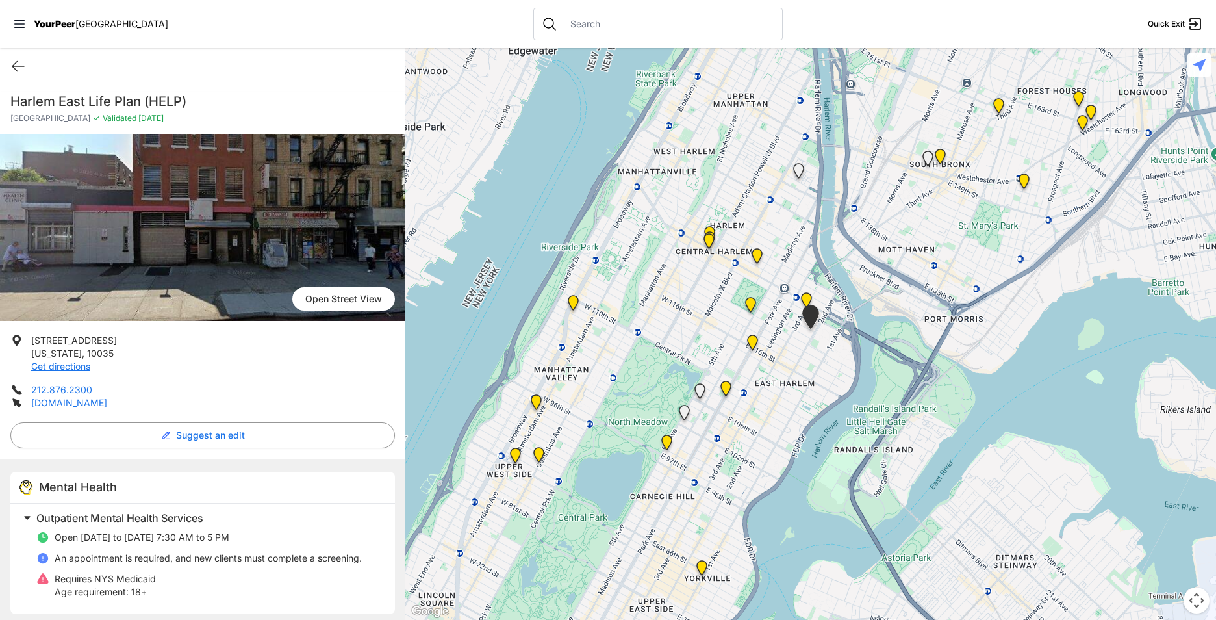
click at [807, 296] on img "Harlem Vets Center" at bounding box center [806, 302] width 16 height 21
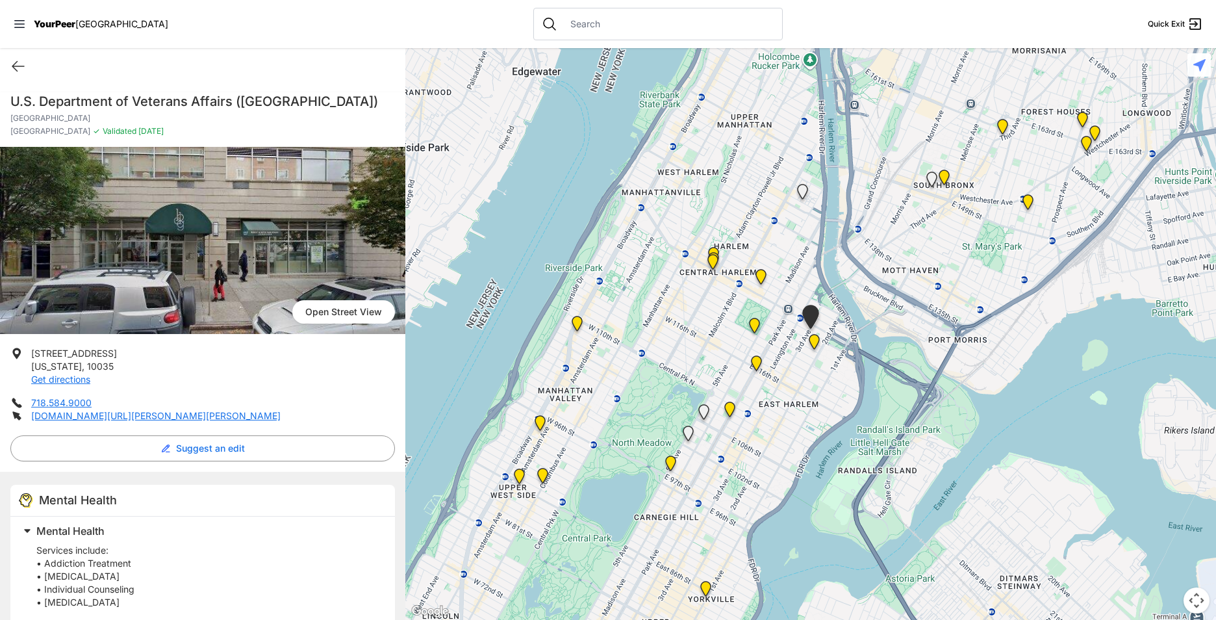
click at [760, 366] on img "Home of Integrated Behavioral Health" at bounding box center [756, 365] width 16 height 21
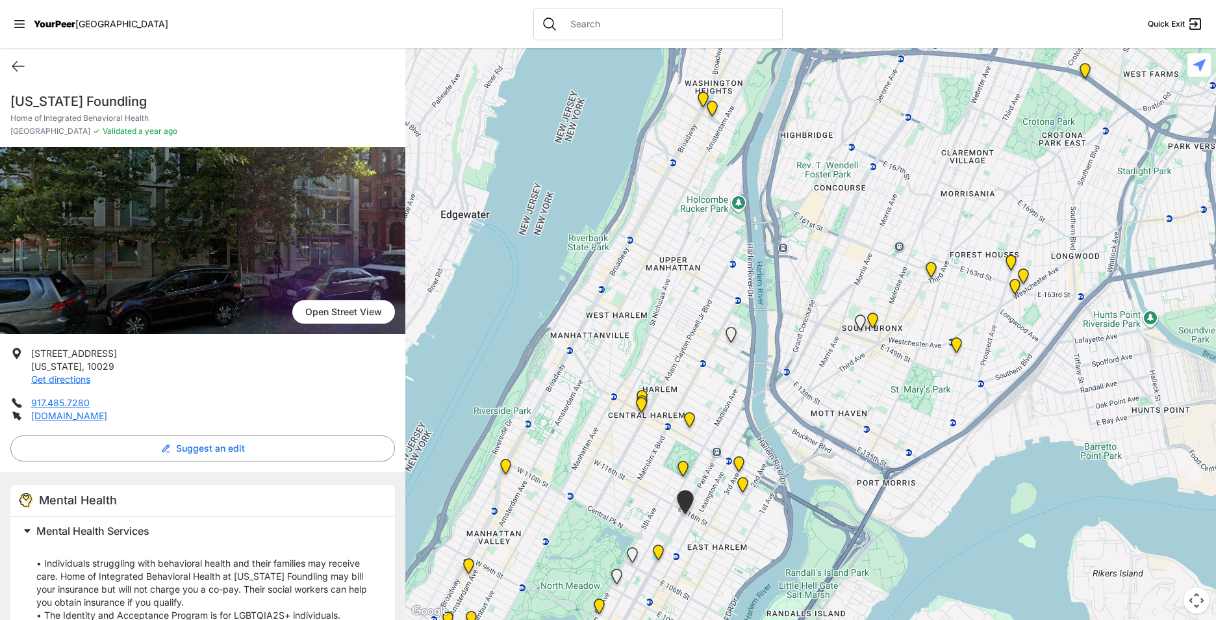
drag, startPoint x: 813, startPoint y: 343, endPoint x: 731, endPoint y: 435, distance: 123.3
click at [720, 448] on div at bounding box center [810, 334] width 811 height 572
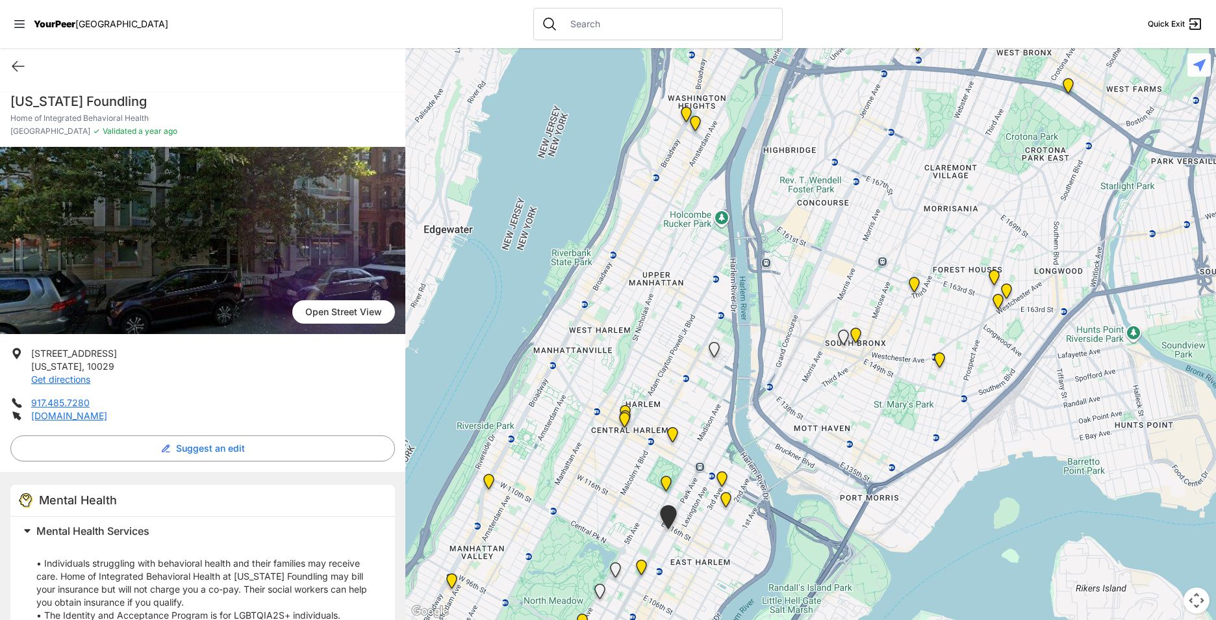
click at [1009, 291] on img "BASICS Personalized Recovery Oriented Services (PROS)" at bounding box center [1007, 293] width 16 height 21
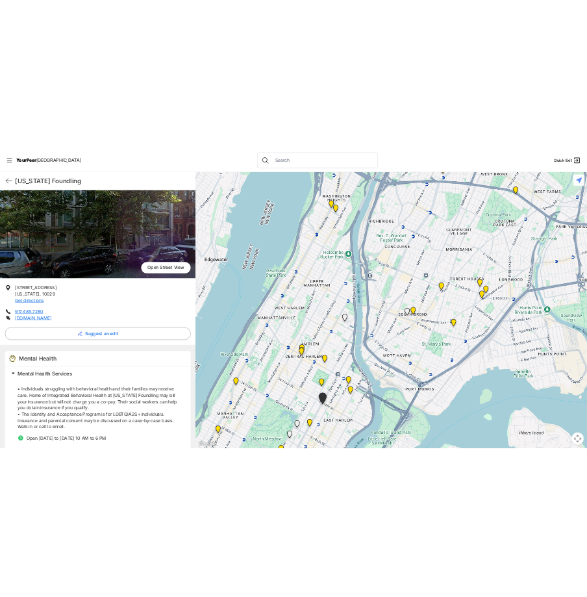
scroll to position [88, 0]
